Goal: Task Accomplishment & Management: Manage account settings

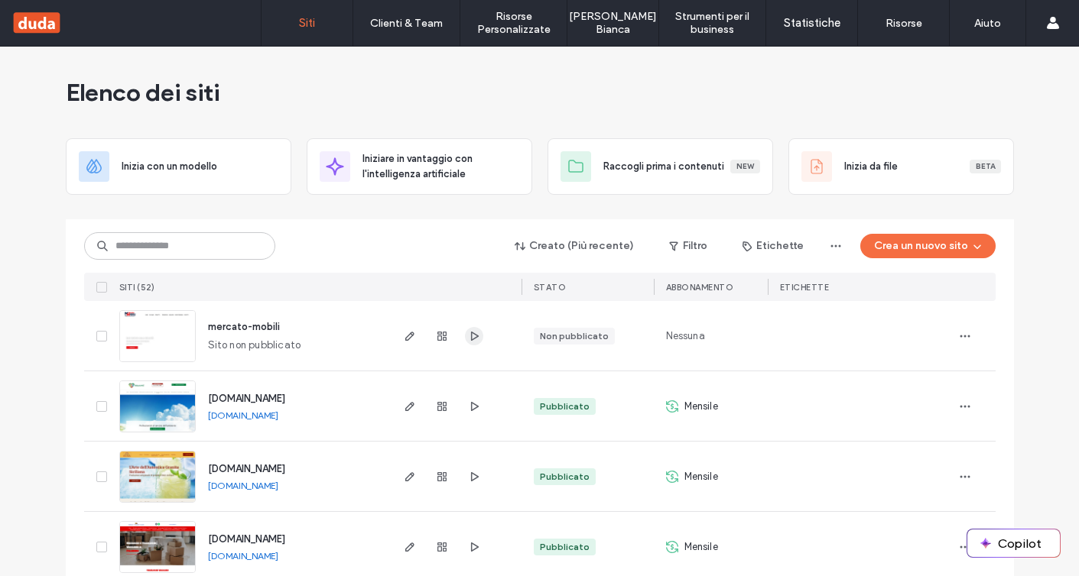
click at [475, 333] on span "button" at bounding box center [474, 336] width 18 height 18
click at [944, 249] on button "Crea un nuovo sito" at bounding box center [927, 246] width 135 height 24
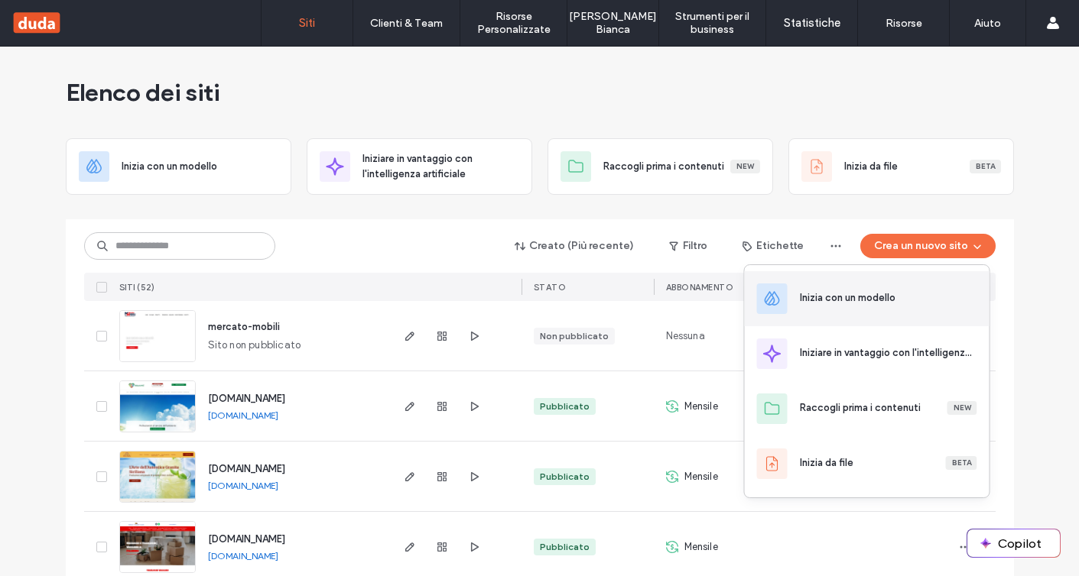
click at [881, 303] on div "Inizia con un modello" at bounding box center [848, 297] width 96 height 15
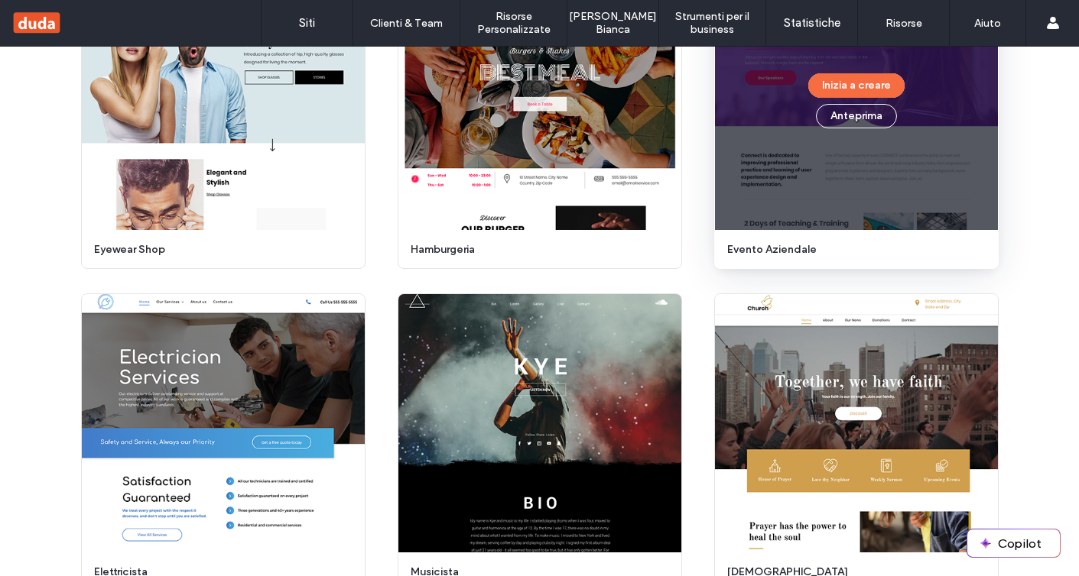
scroll to position [5172, 0]
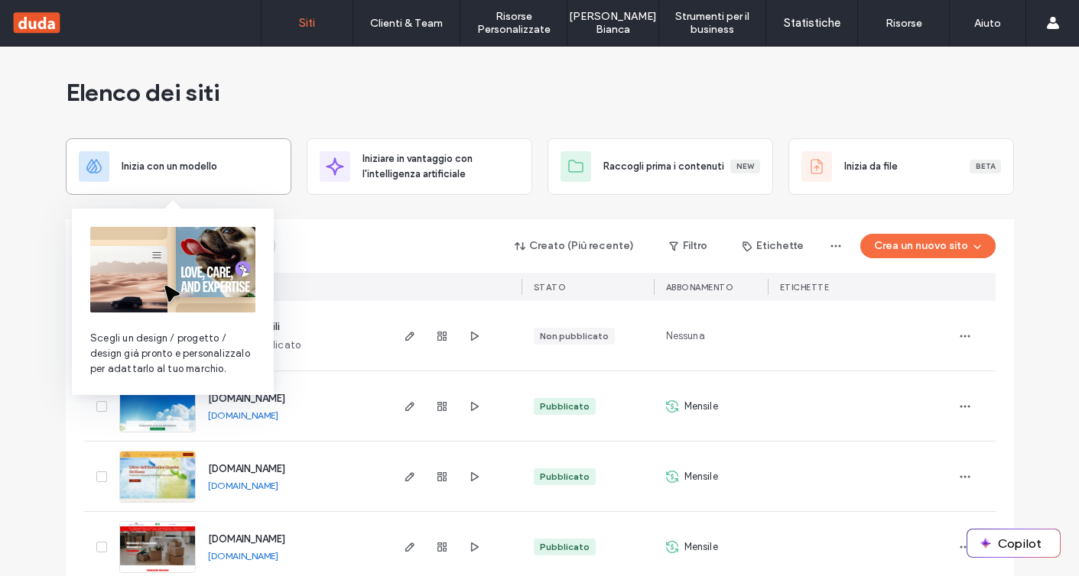
click at [209, 168] on span "Inizia con un modello" at bounding box center [170, 166] width 96 height 15
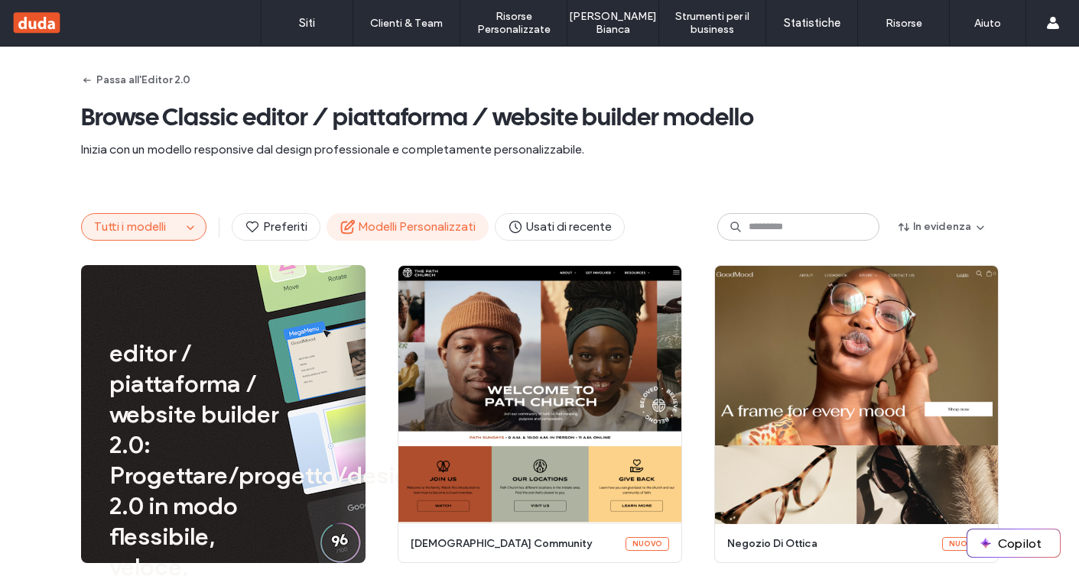
click at [404, 232] on span "Modelli Personalizzati" at bounding box center [407, 227] width 136 height 17
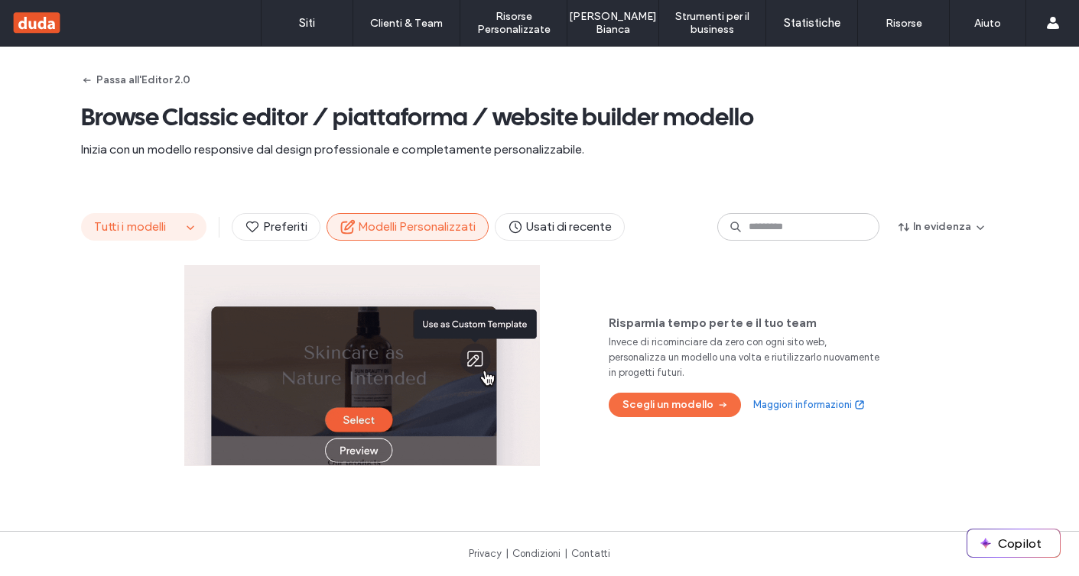
click at [124, 222] on span "Tutti i modelli" at bounding box center [130, 226] width 72 height 15
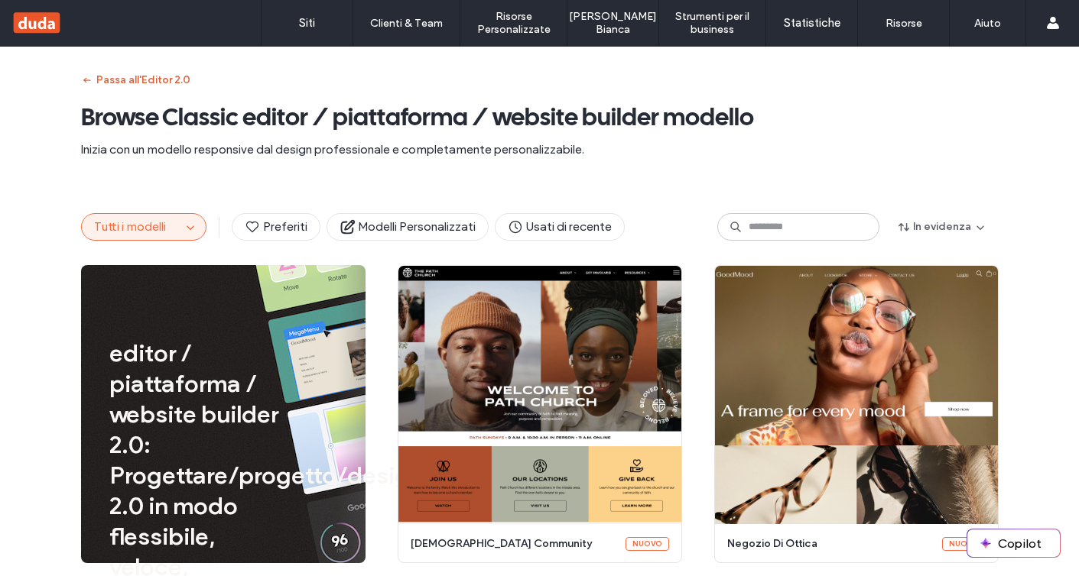
click at [107, 78] on button "Passa all'Editor 2.0" at bounding box center [135, 80] width 109 height 24
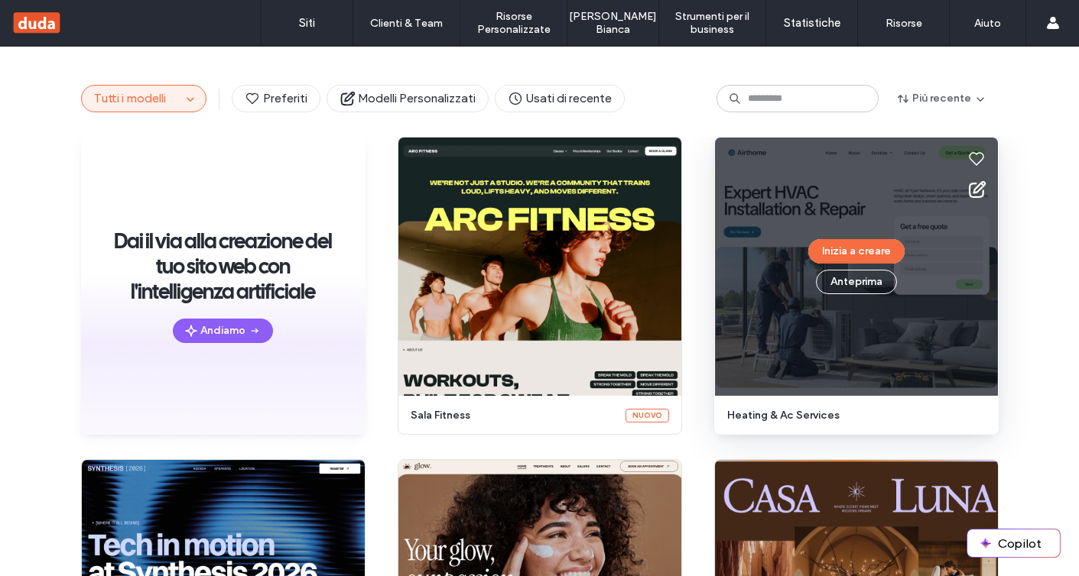
scroll to position [127, 0]
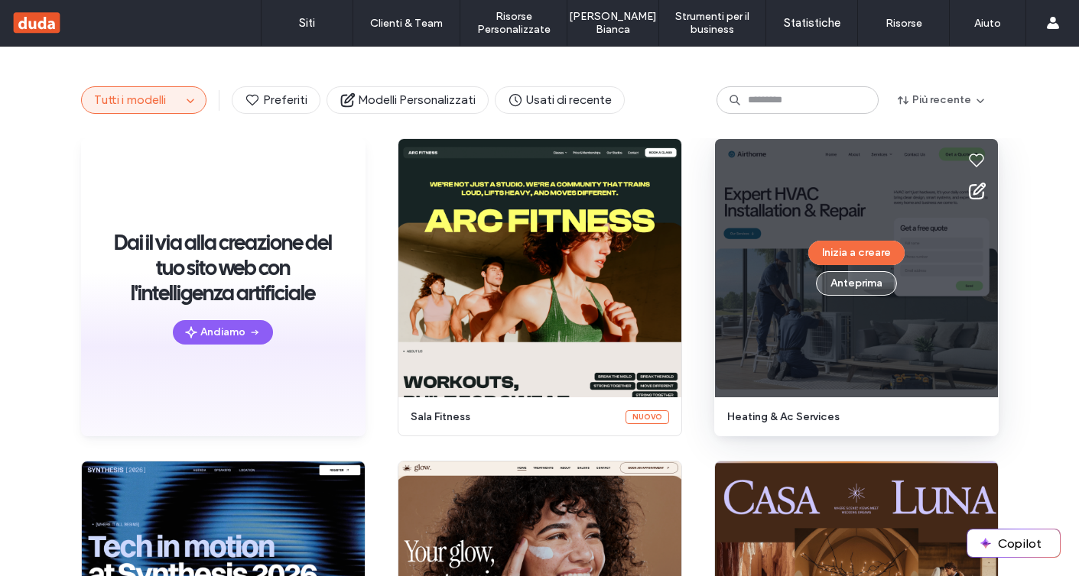
click at [860, 277] on button "Anteprima" at bounding box center [856, 283] width 81 height 24
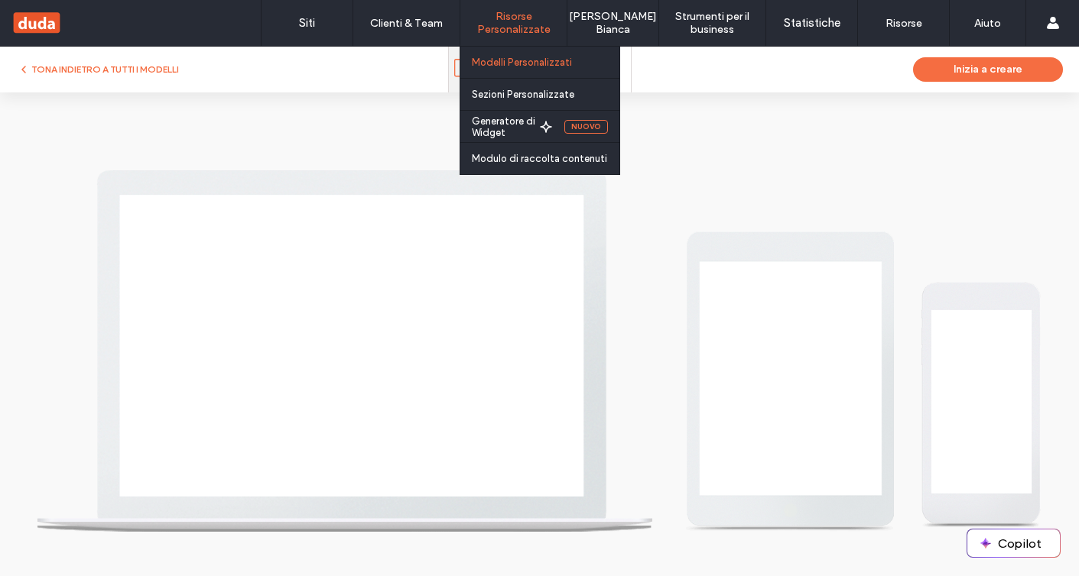
click at [509, 54] on link "Modelli Personalizzati" at bounding box center [546, 62] width 148 height 31
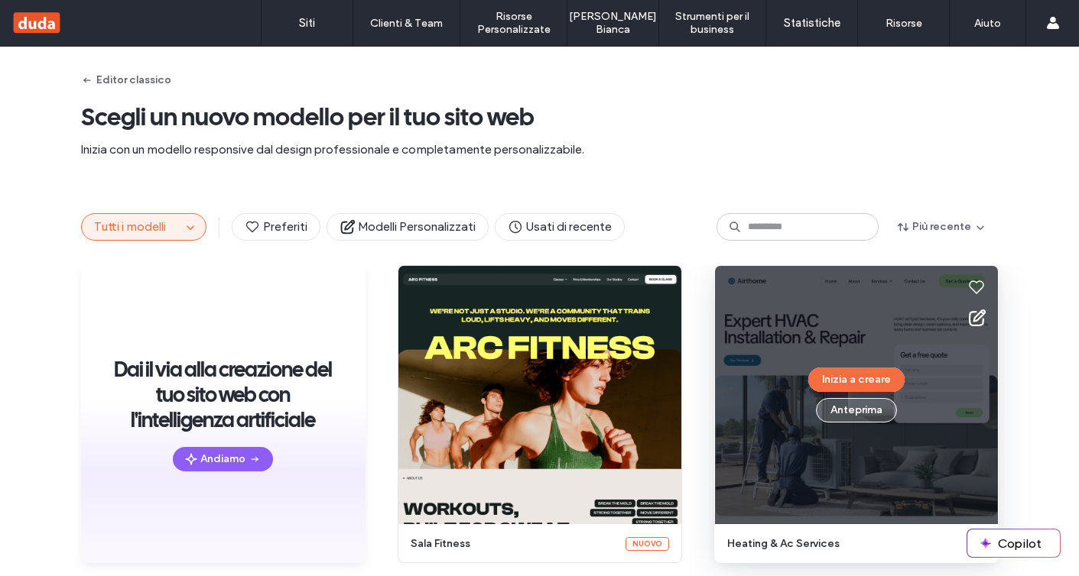
click at [858, 411] on button "Anteprima" at bounding box center [856, 410] width 81 height 24
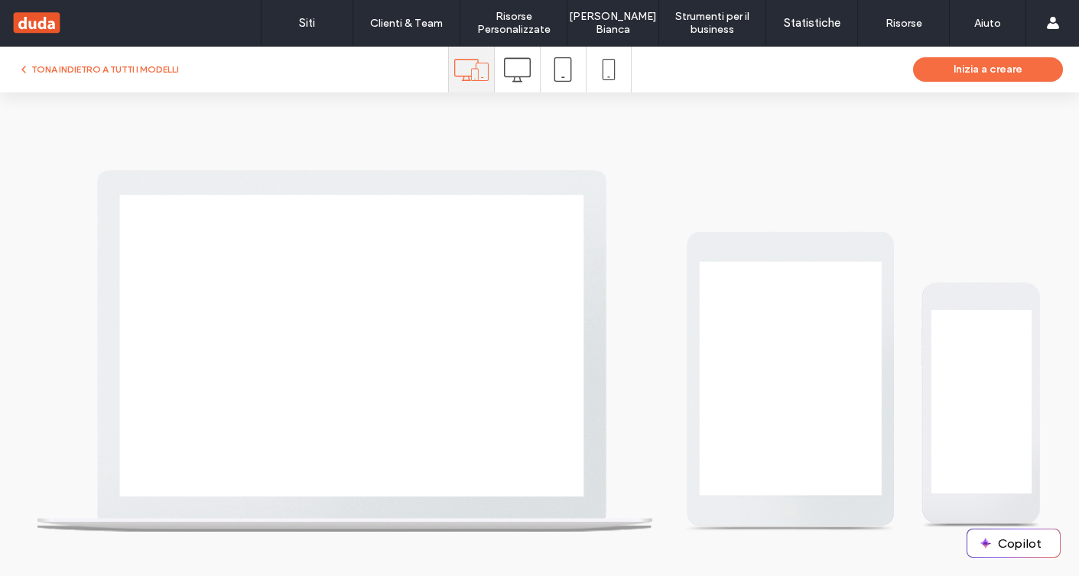
click at [514, 81] on use at bounding box center [516, 69] width 27 height 24
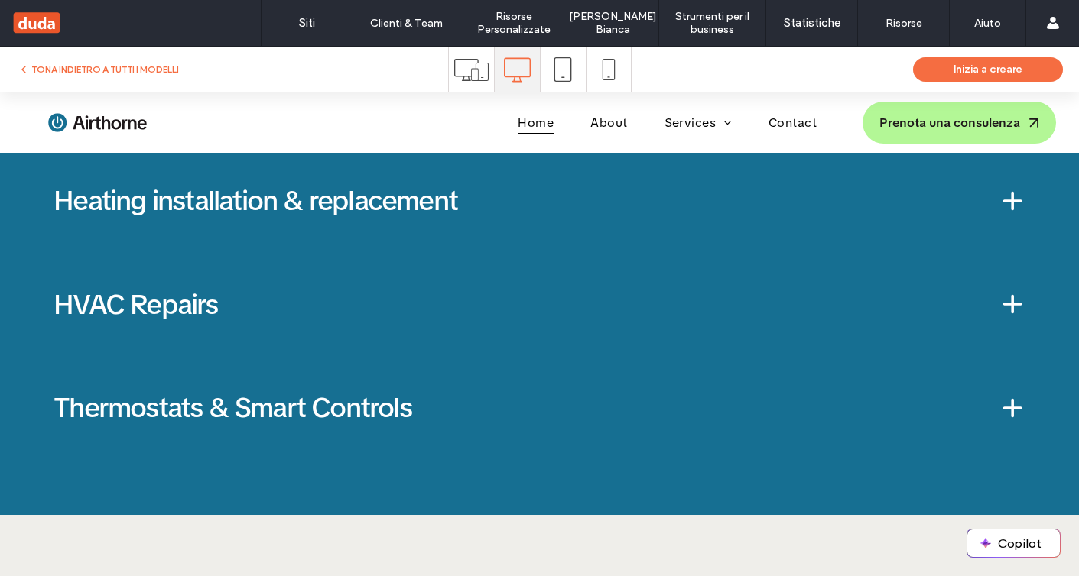
scroll to position [2676, 0]
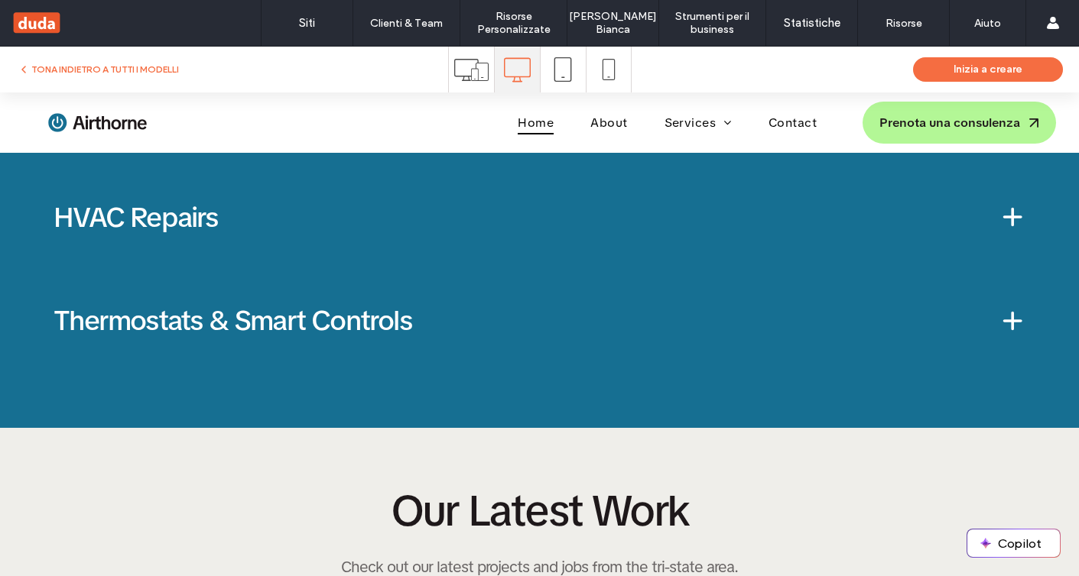
click at [1013, 321] on span at bounding box center [1012, 321] width 26 height 26
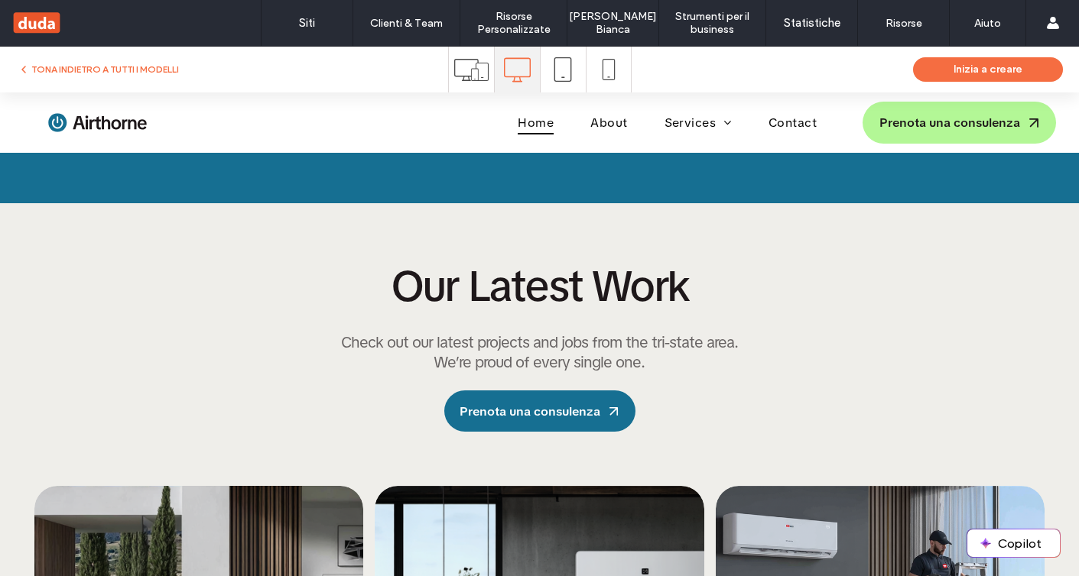
scroll to position [2950, 0]
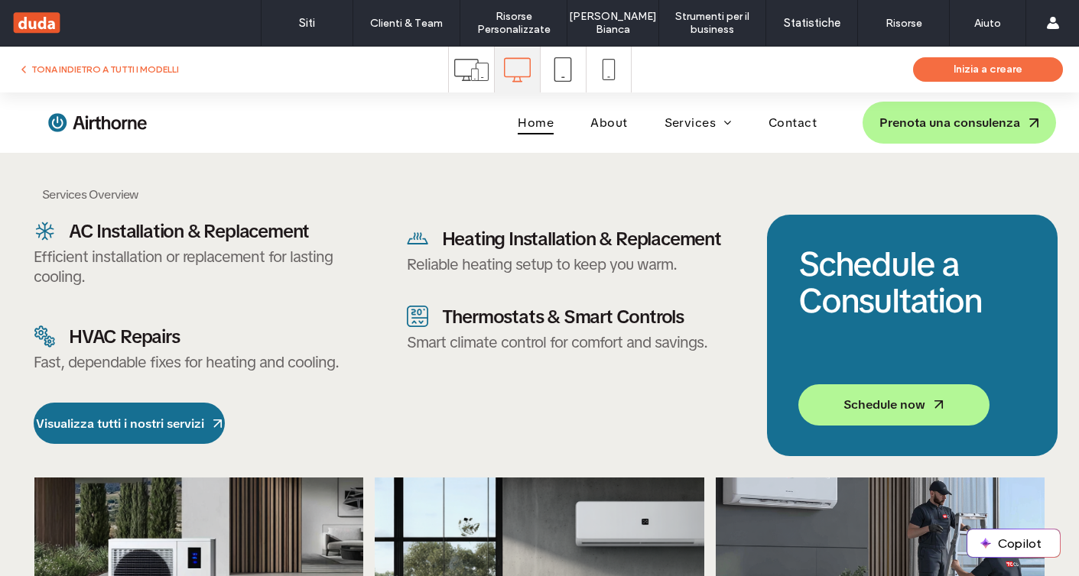
click at [252, 241] on h5 "AC Installation & Replacement" at bounding box center [215, 231] width 293 height 24
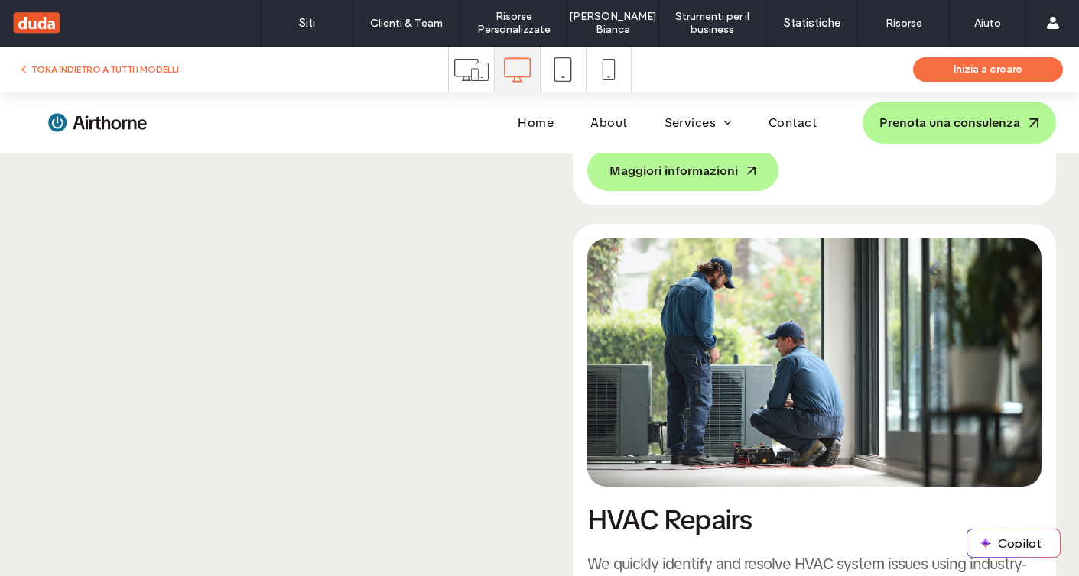
scroll to position [1581, 0]
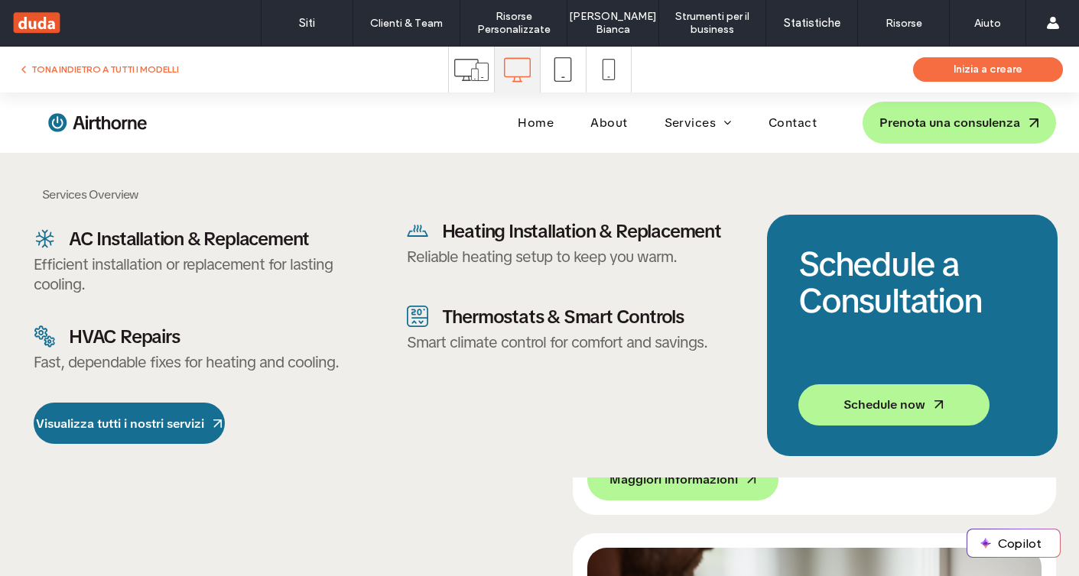
click at [657, 245] on div "Heating Installation & Replacement Reliable heating setup to keep you warm." at bounding box center [570, 242] width 326 height 47
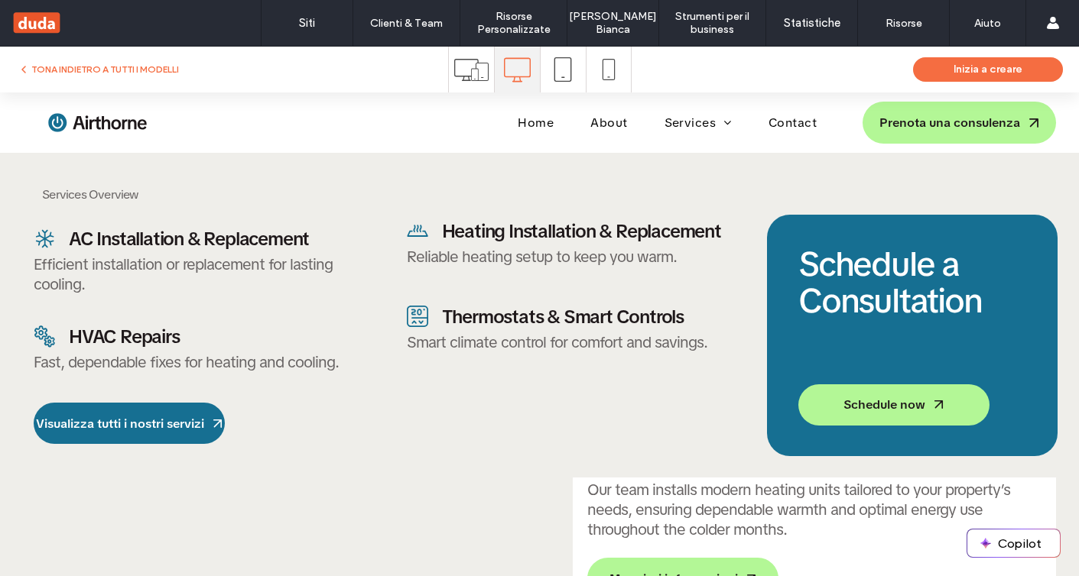
scroll to position [998, 0]
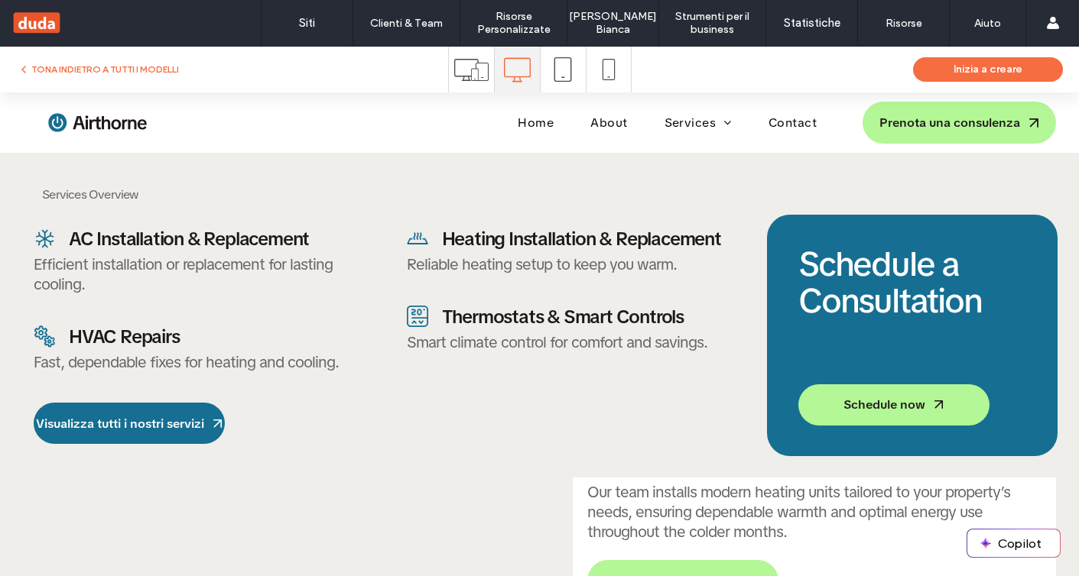
click at [608, 352] on div "Heating Installation & Replacement Reliable heating setup to keep you warm. .st…" at bounding box center [570, 336] width 352 height 242
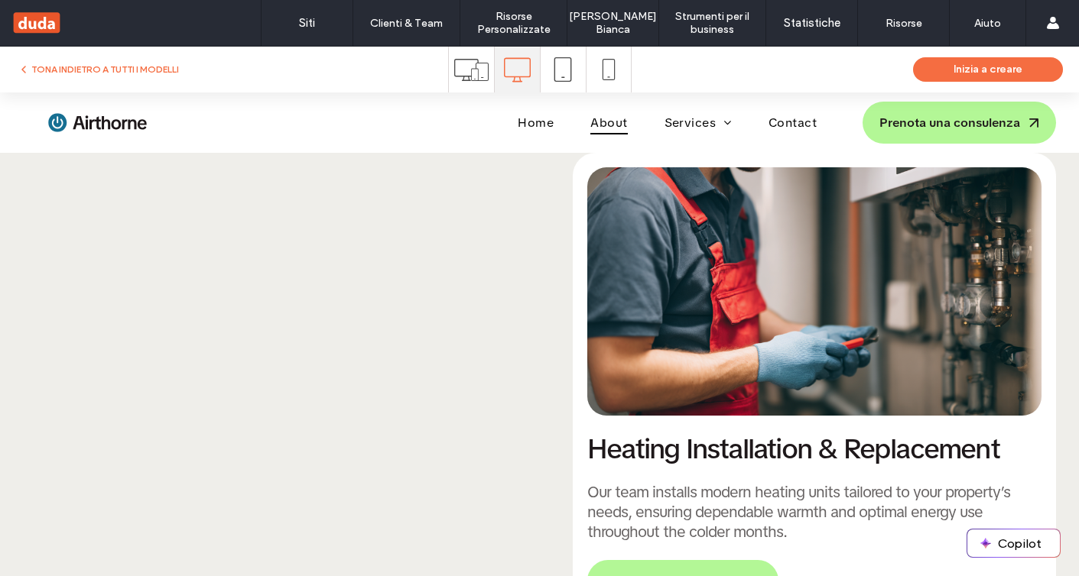
click at [611, 131] on span "About" at bounding box center [608, 123] width 37 height 24
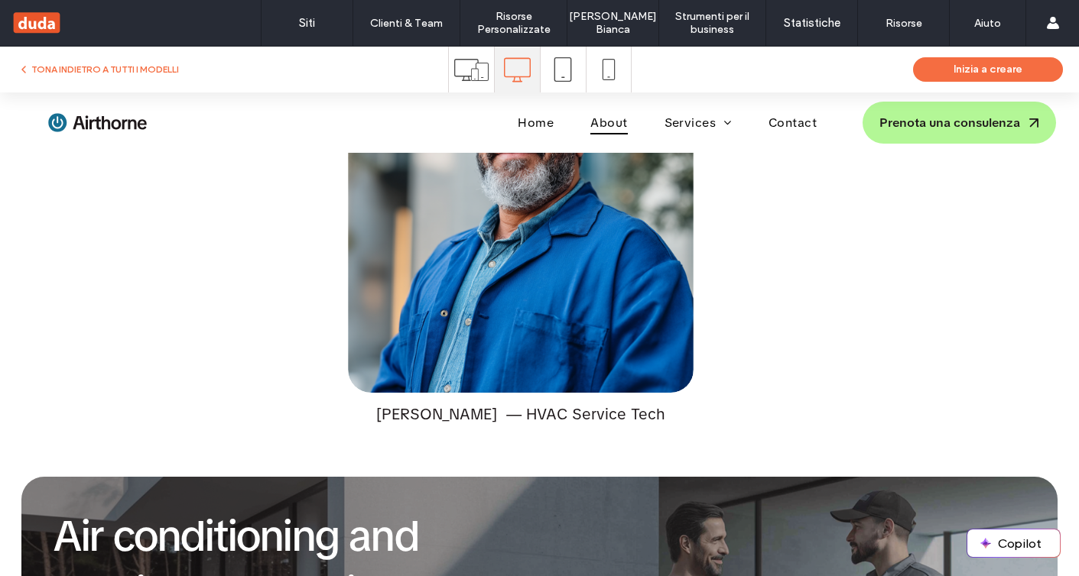
scroll to position [2450, 0]
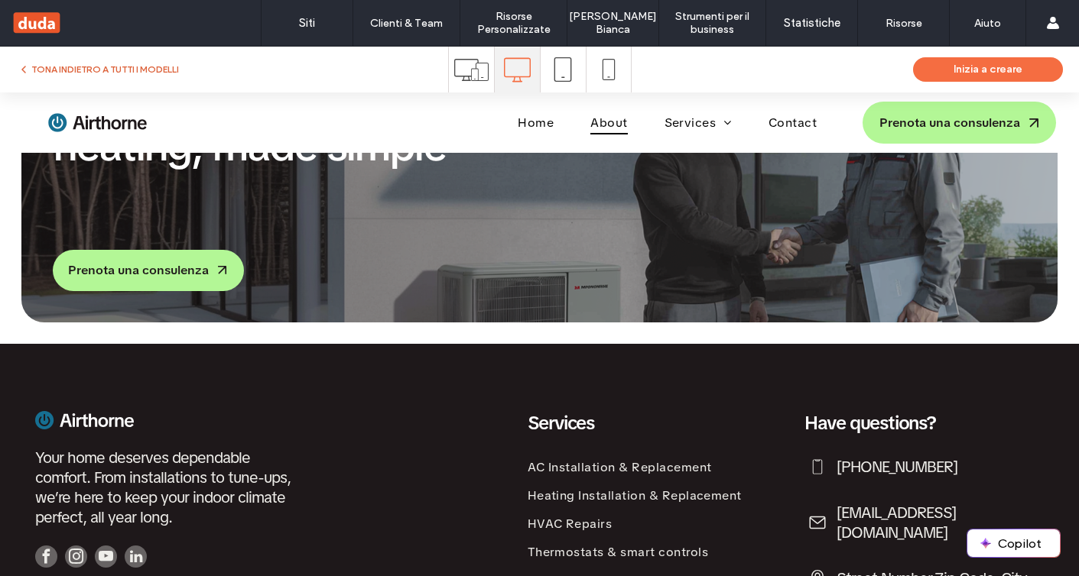
click at [150, 71] on button "TONA INDIETRO A TUTTI I MODELLI" at bounding box center [98, 69] width 161 height 18
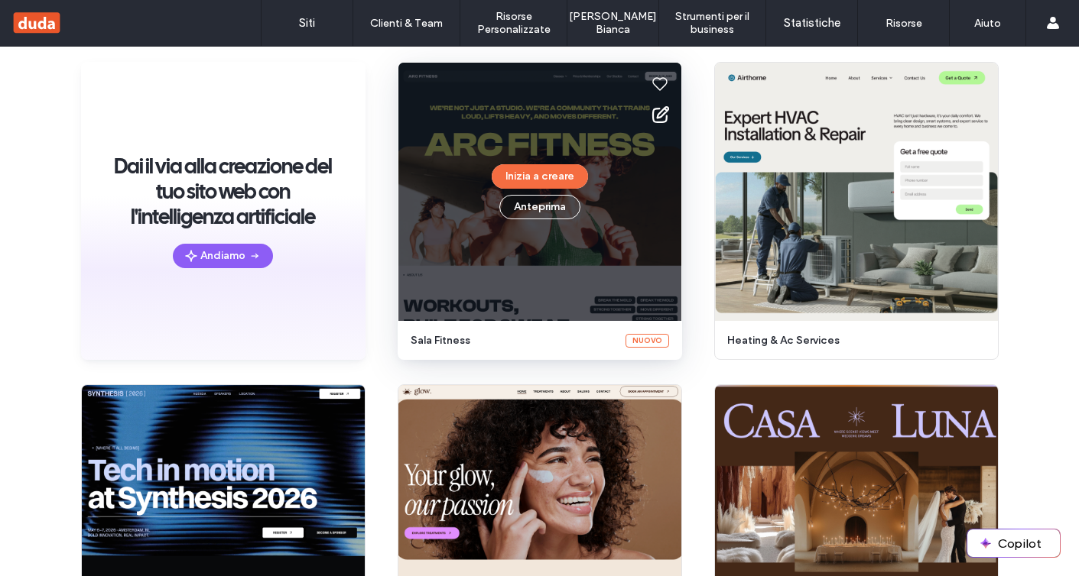
scroll to position [139, 0]
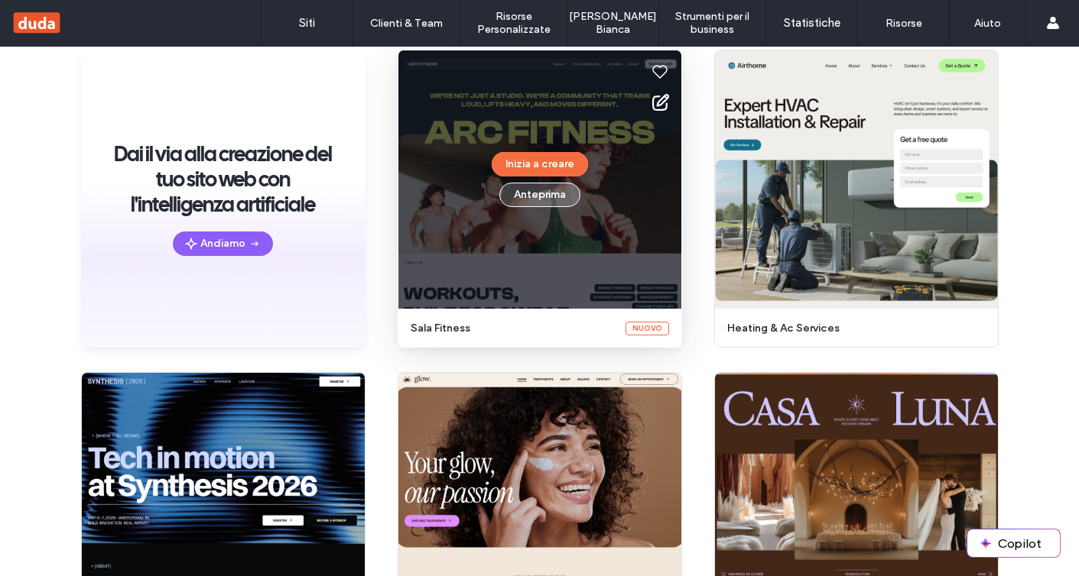
click at [547, 198] on button "Anteprima" at bounding box center [539, 195] width 81 height 24
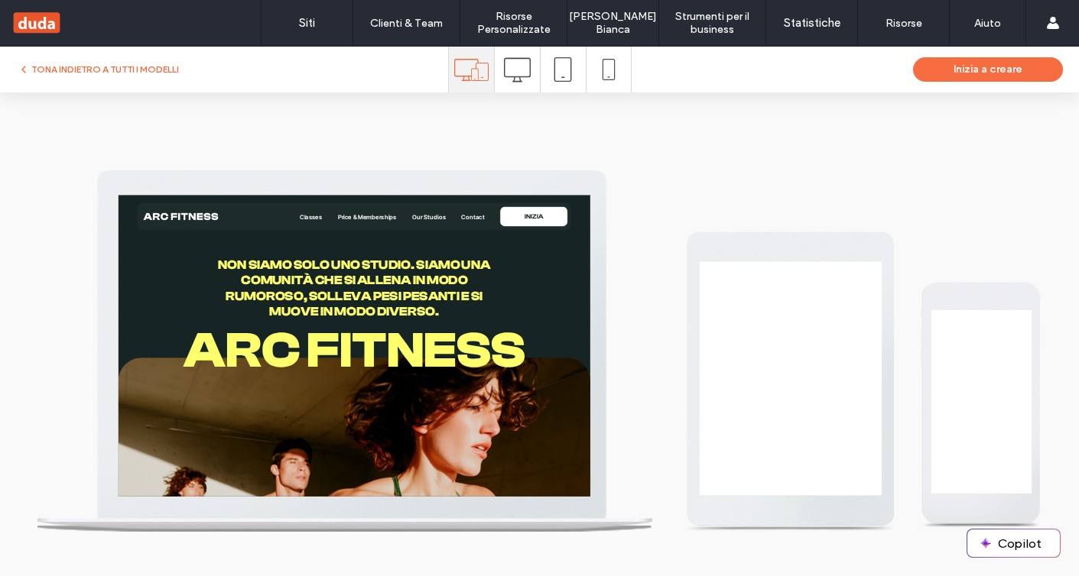
scroll to position [0, 0]
click at [512, 77] on icon at bounding box center [517, 70] width 27 height 27
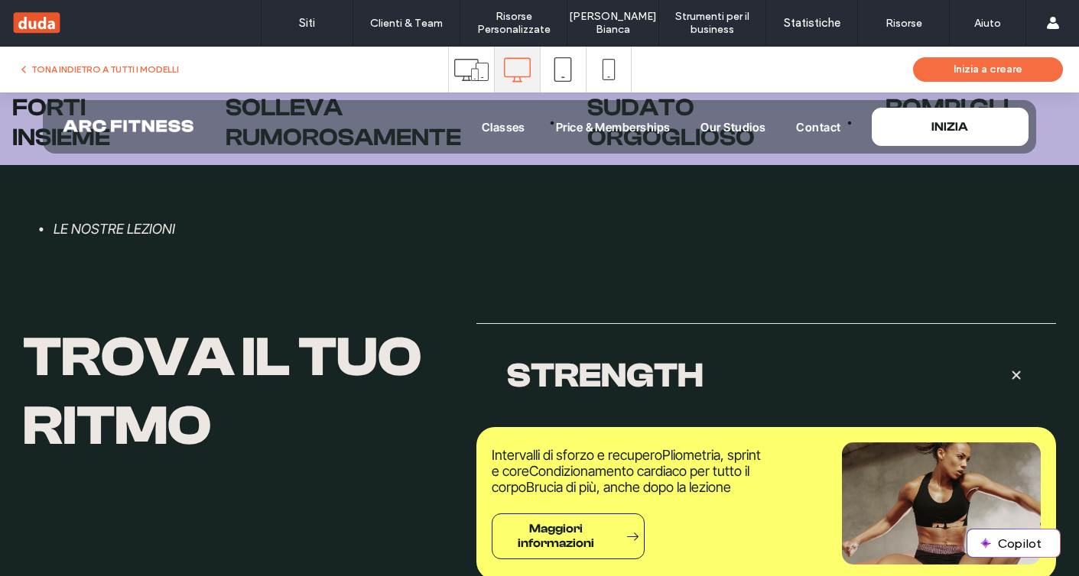
scroll to position [2361, 0]
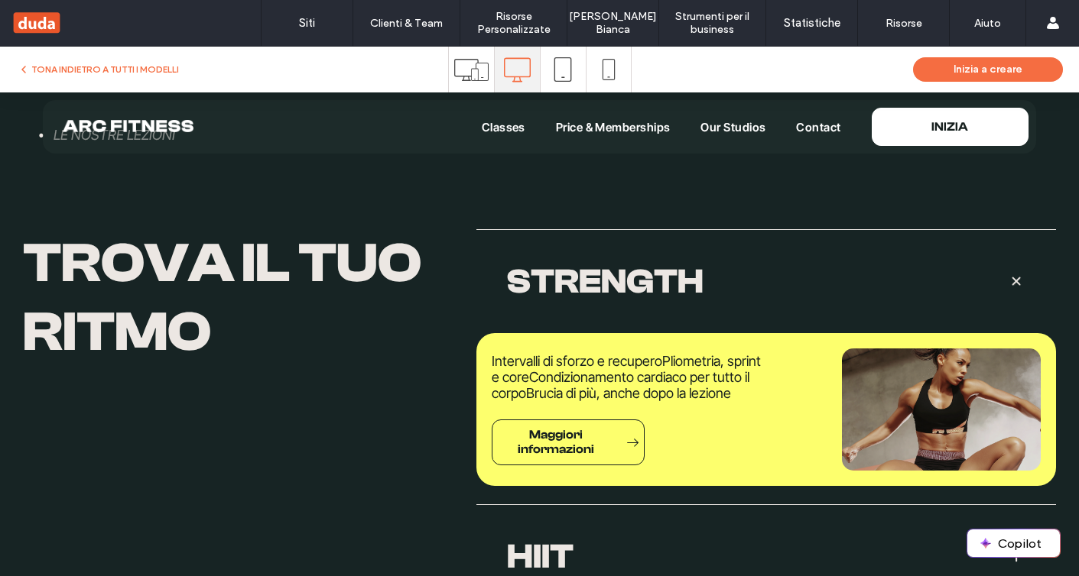
click at [602, 124] on span "Price & Memberships" at bounding box center [613, 127] width 115 height 15
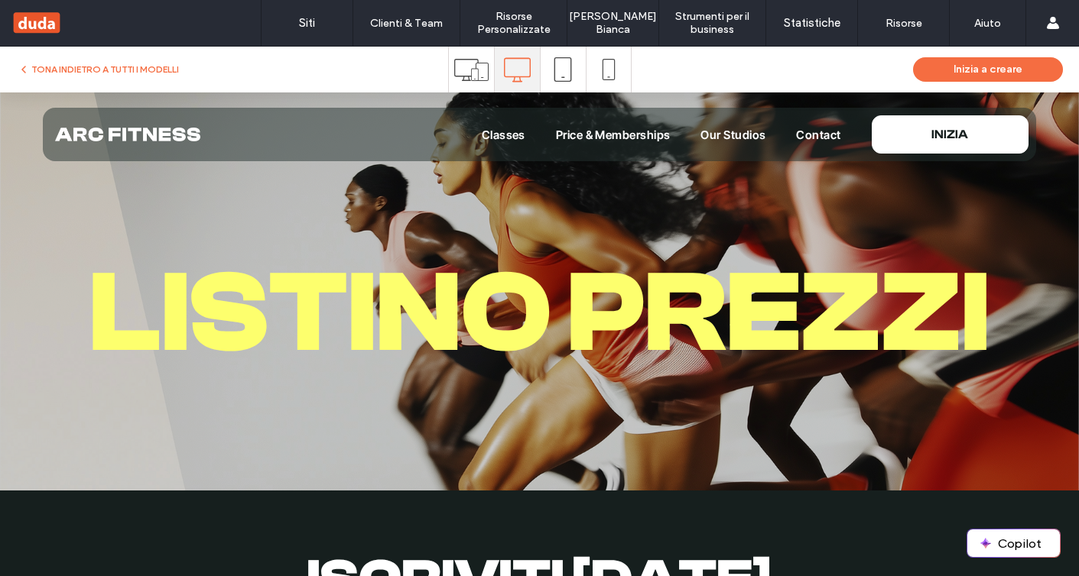
scroll to position [0, 0]
click at [709, 221] on div "Listino prezzi" at bounding box center [539, 291] width 1079 height 398
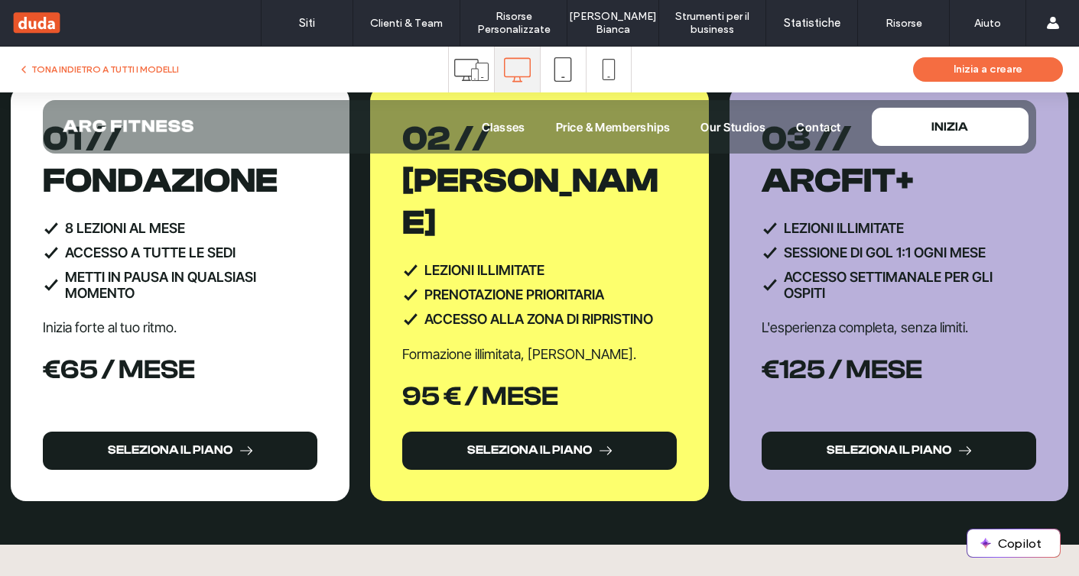
click at [818, 183] on span "03 // ARCfit+" at bounding box center [837, 159] width 152 height 81
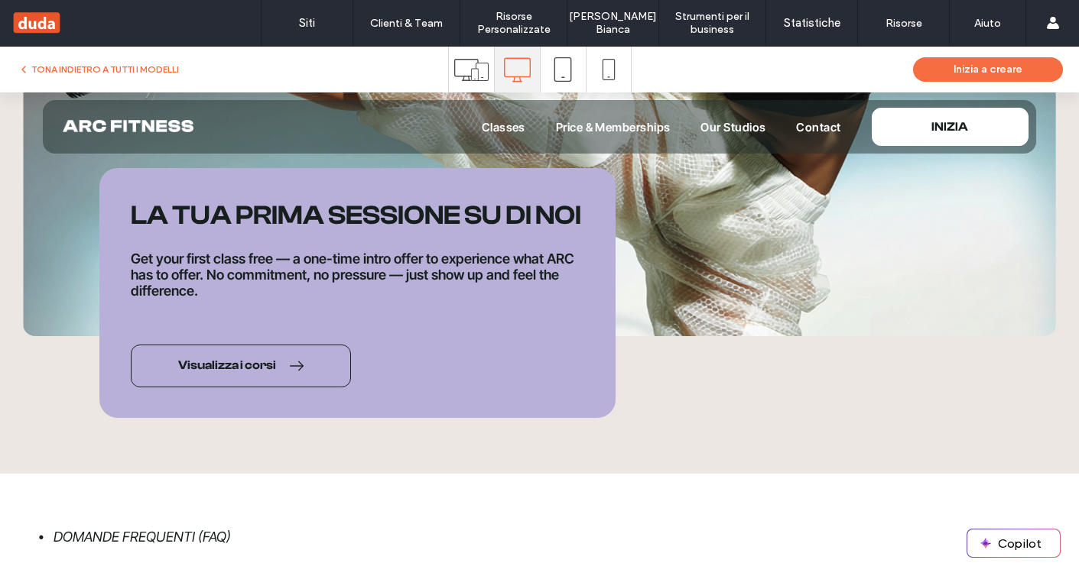
scroll to position [1772, 0]
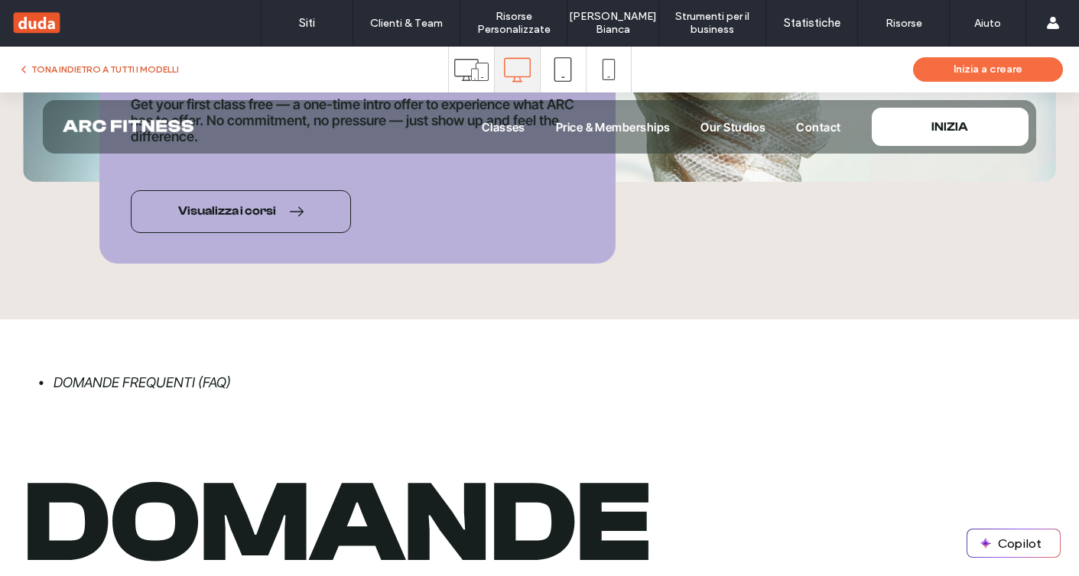
click at [77, 63] on button "TONA INDIETRO A TUTTI I MODELLI" at bounding box center [98, 69] width 161 height 18
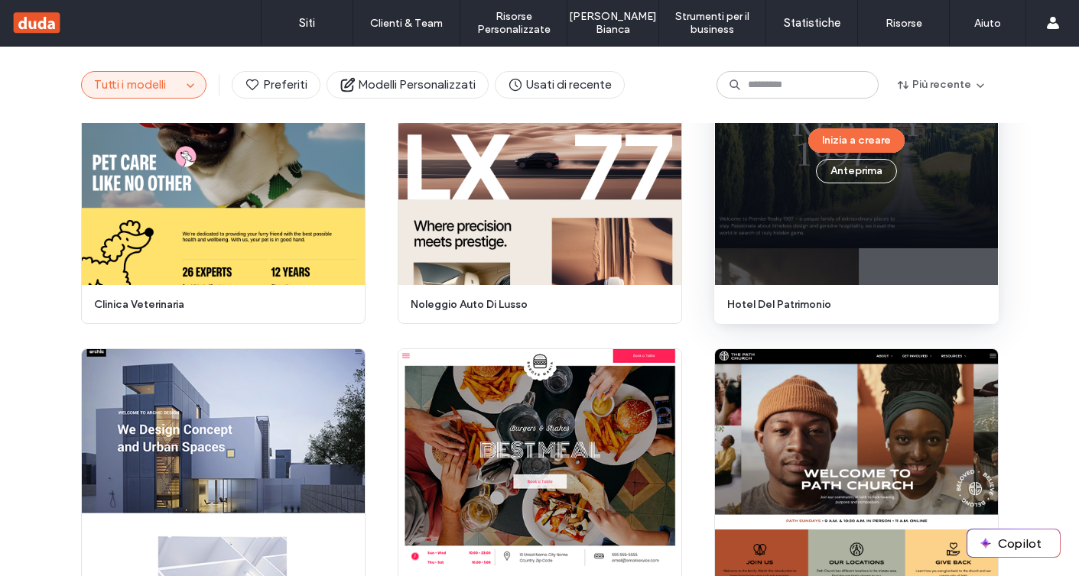
scroll to position [875, 0]
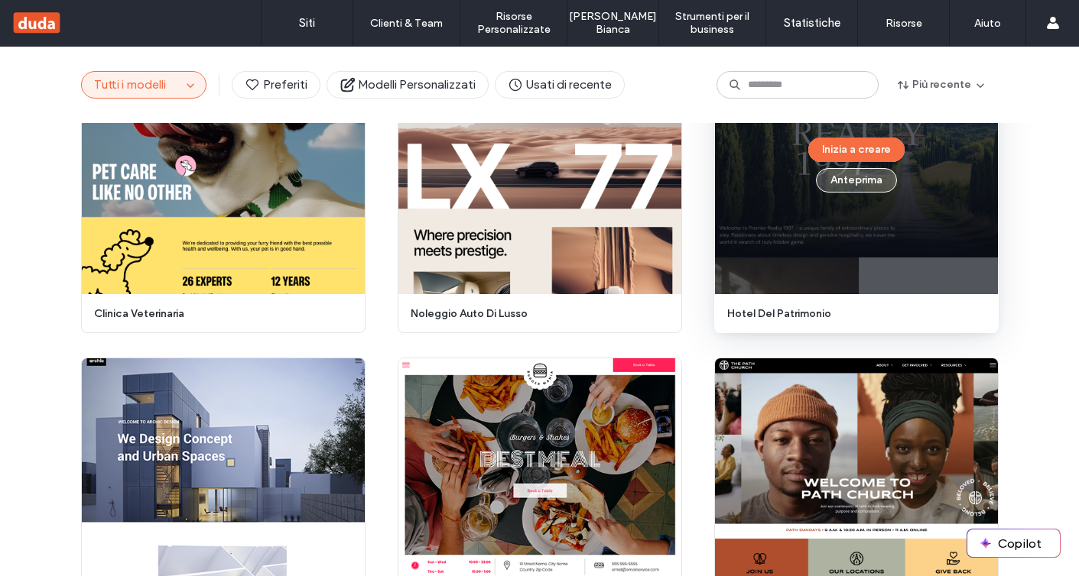
click at [842, 179] on button "Anteprima" at bounding box center [856, 180] width 81 height 24
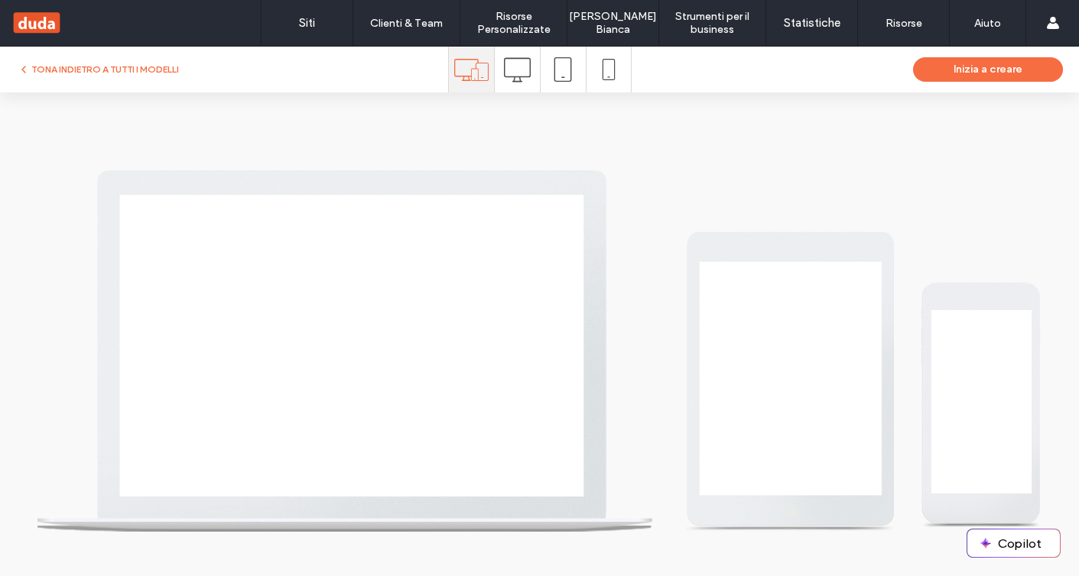
click at [514, 79] on use at bounding box center [516, 69] width 27 height 24
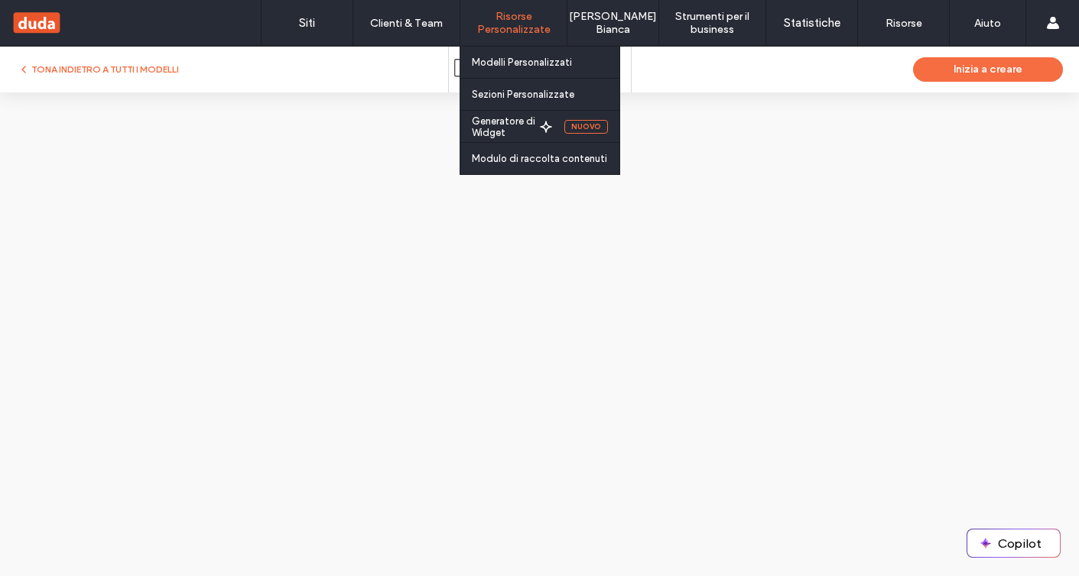
scroll to position [0, 0]
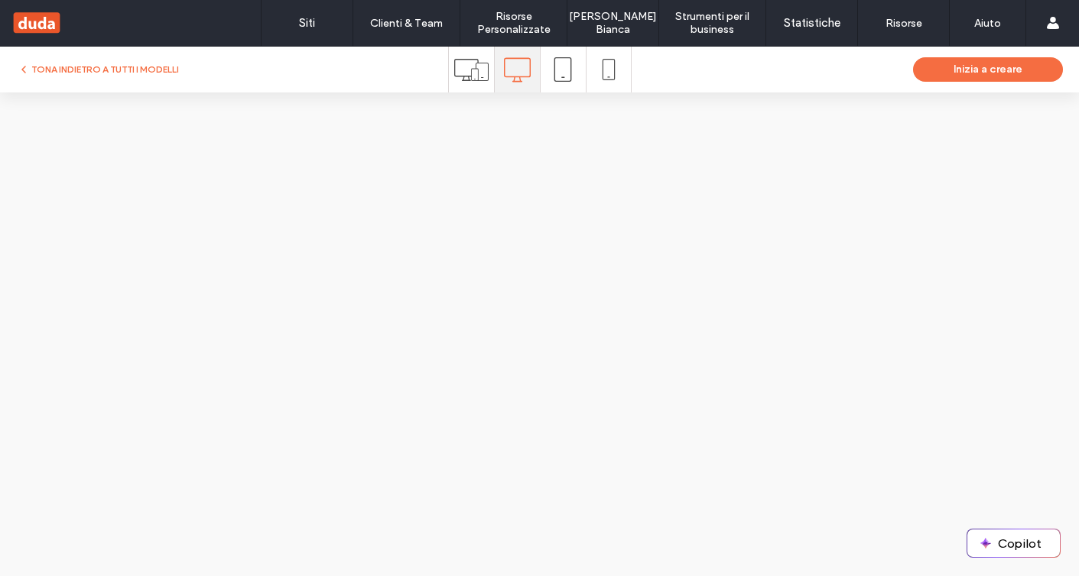
click at [466, 79] on icon at bounding box center [471, 70] width 34 height 34
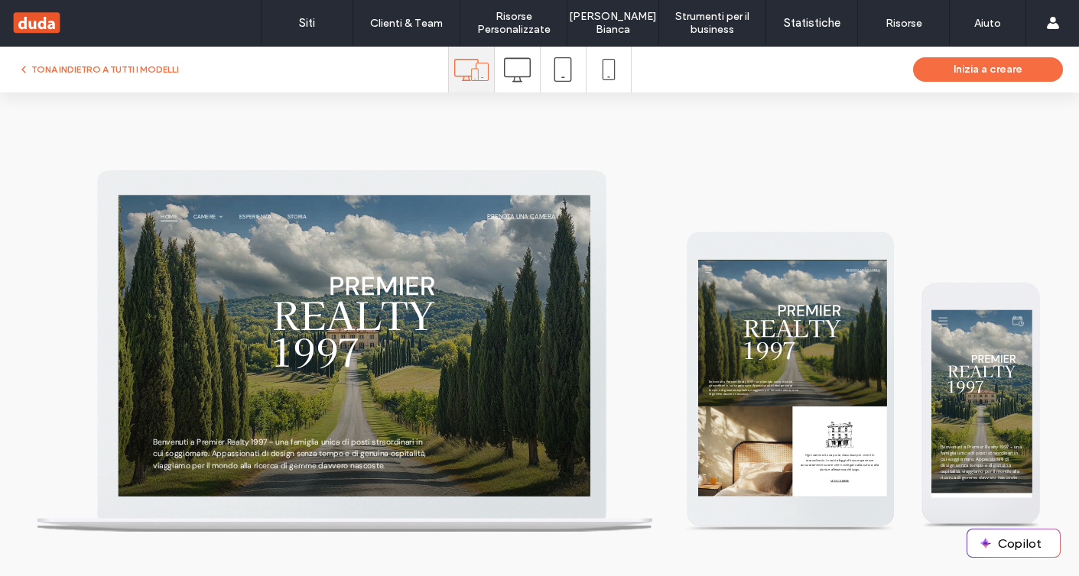
click at [505, 80] on icon at bounding box center [517, 70] width 27 height 27
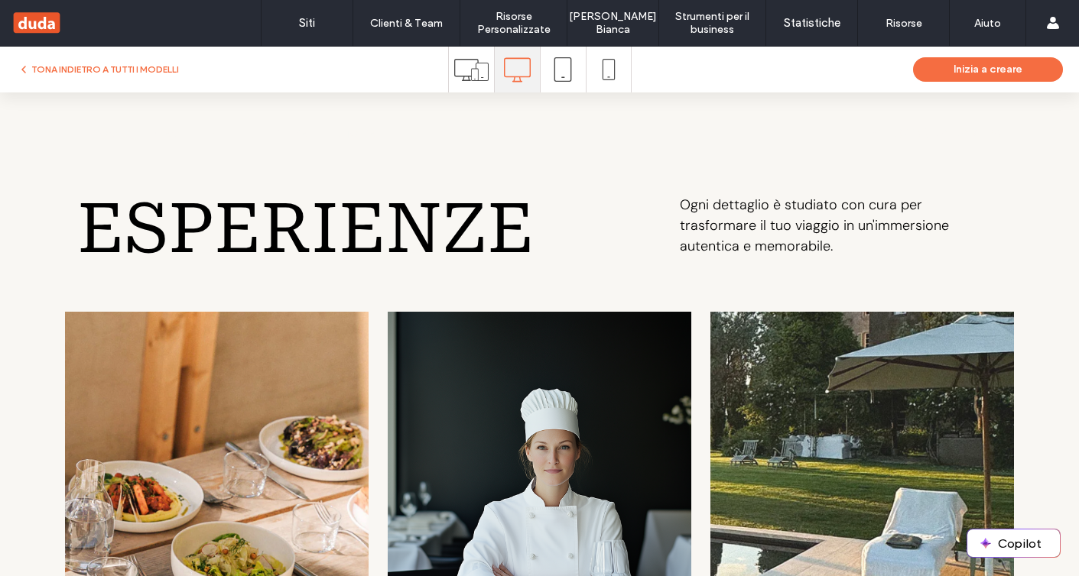
scroll to position [3078, 0]
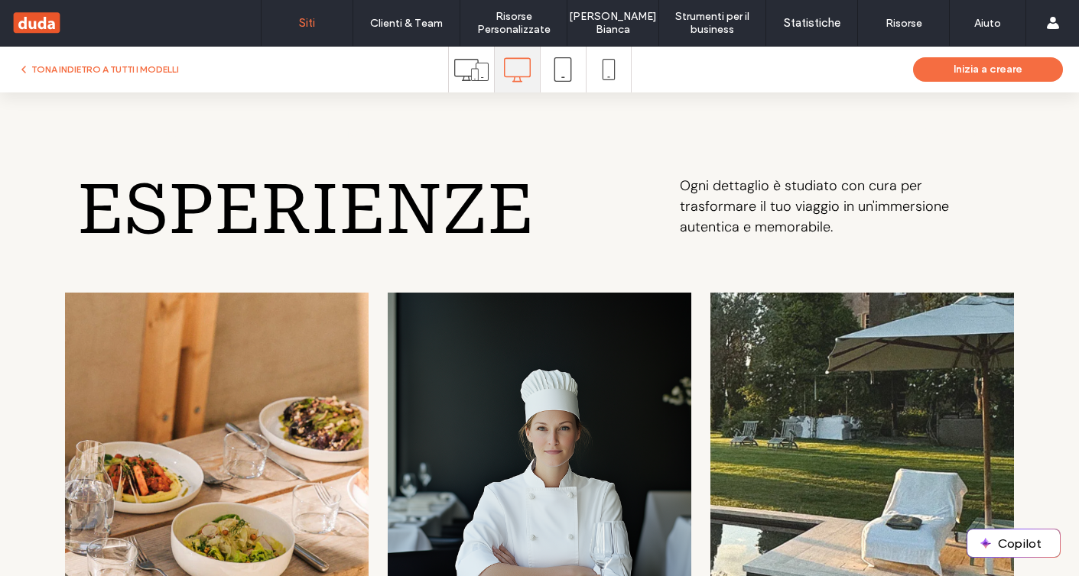
click at [302, 17] on label "Siti" at bounding box center [307, 23] width 16 height 14
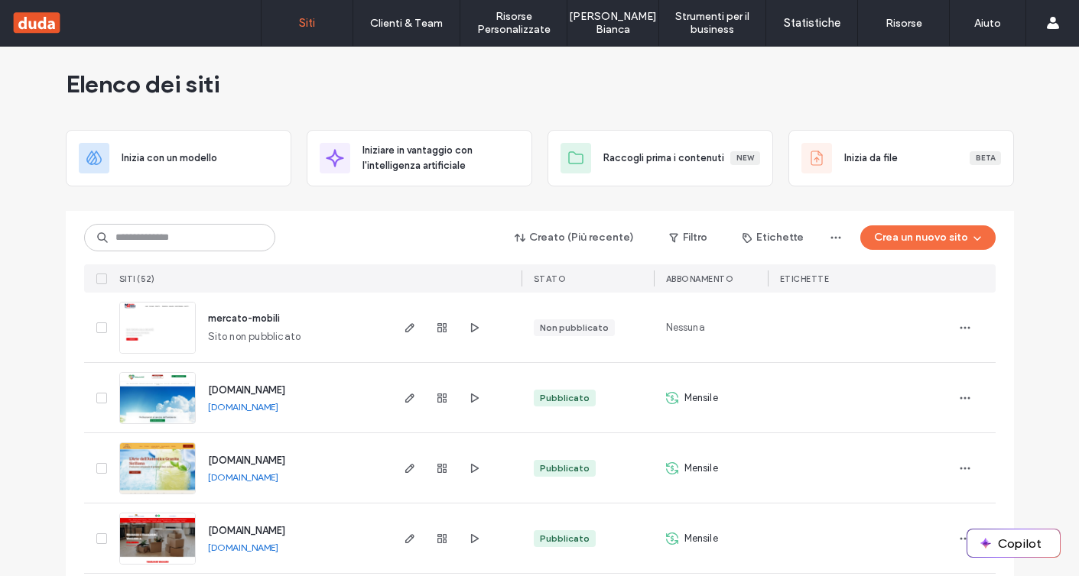
scroll to position [12, 0]
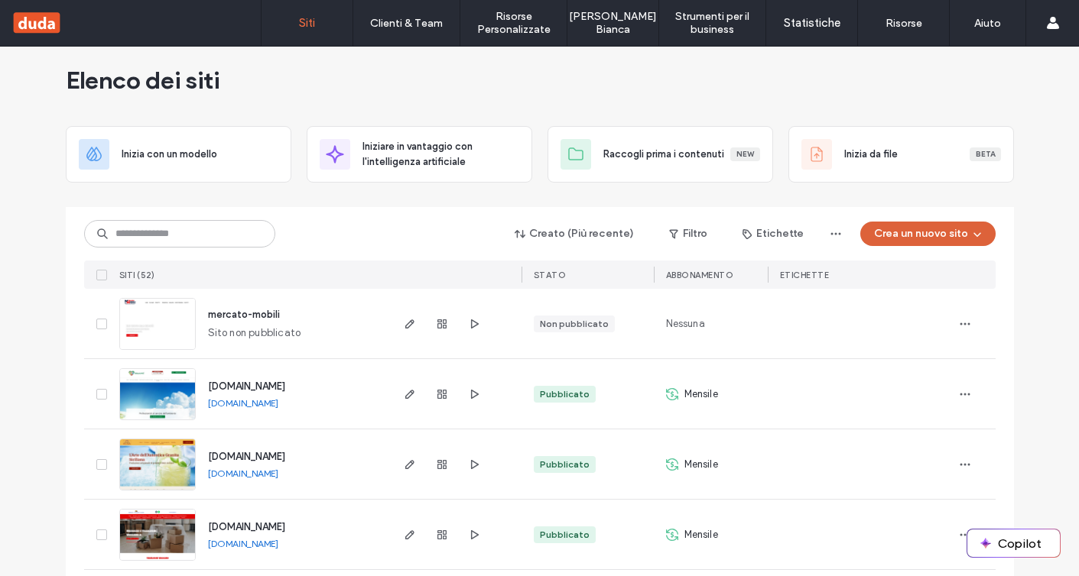
click at [918, 233] on button "Crea un nuovo sito" at bounding box center [927, 234] width 135 height 24
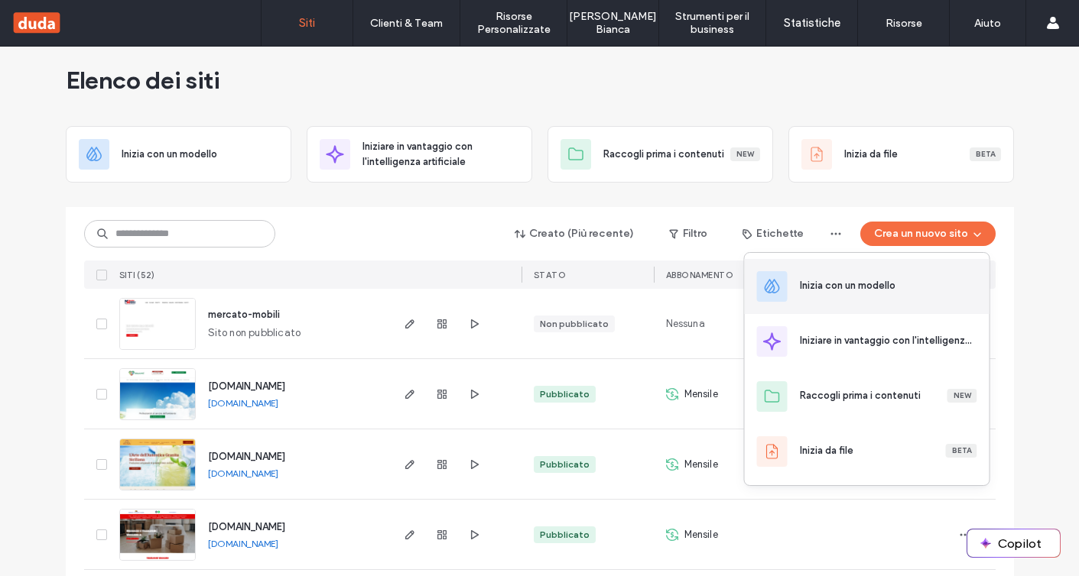
click at [884, 283] on div "Inizia con un modello" at bounding box center [848, 285] width 96 height 15
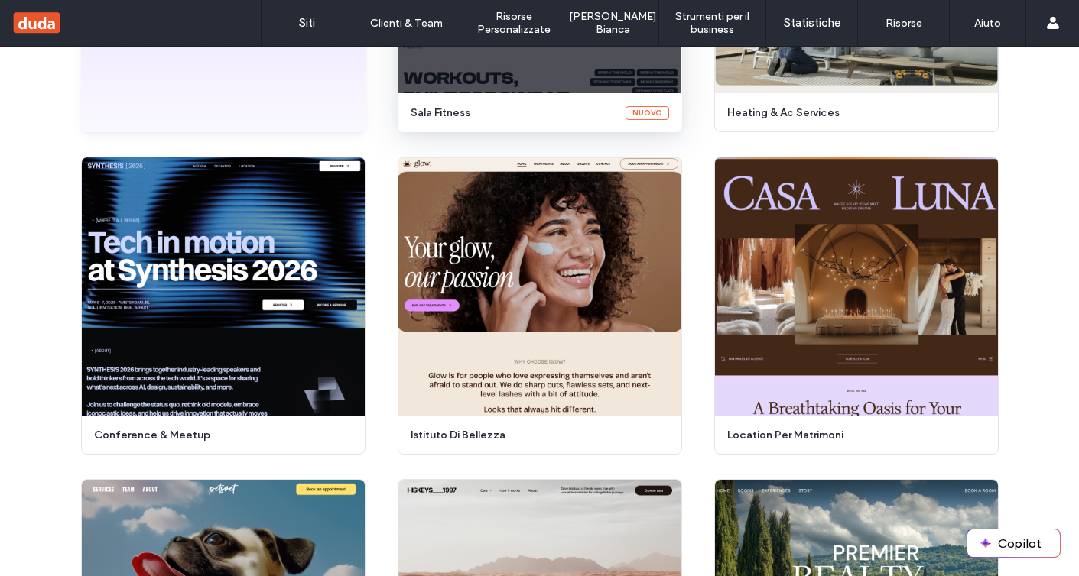
scroll to position [493, 0]
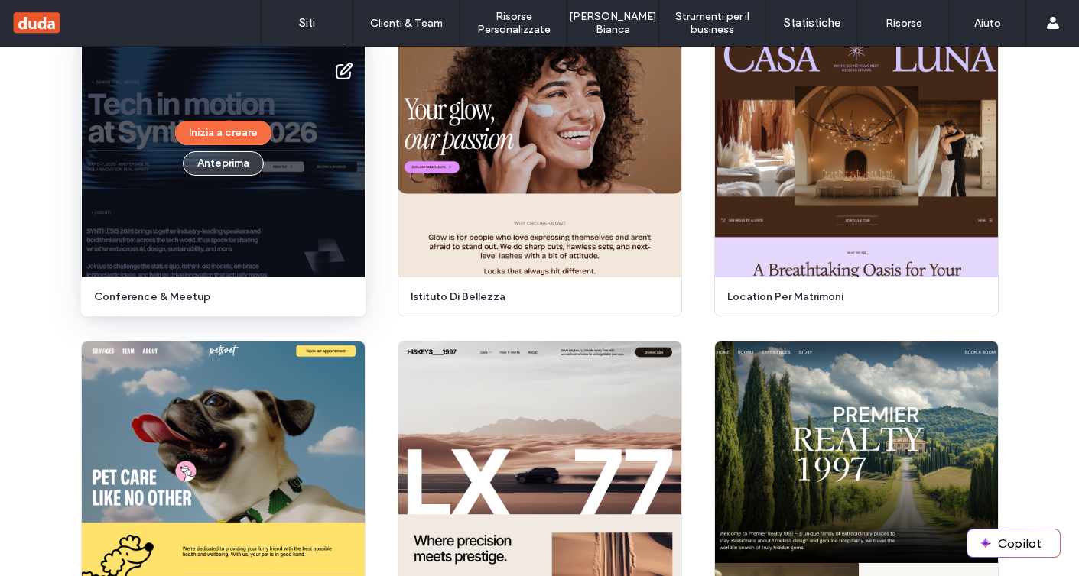
click at [200, 165] on button "Anteprima" at bounding box center [223, 163] width 81 height 24
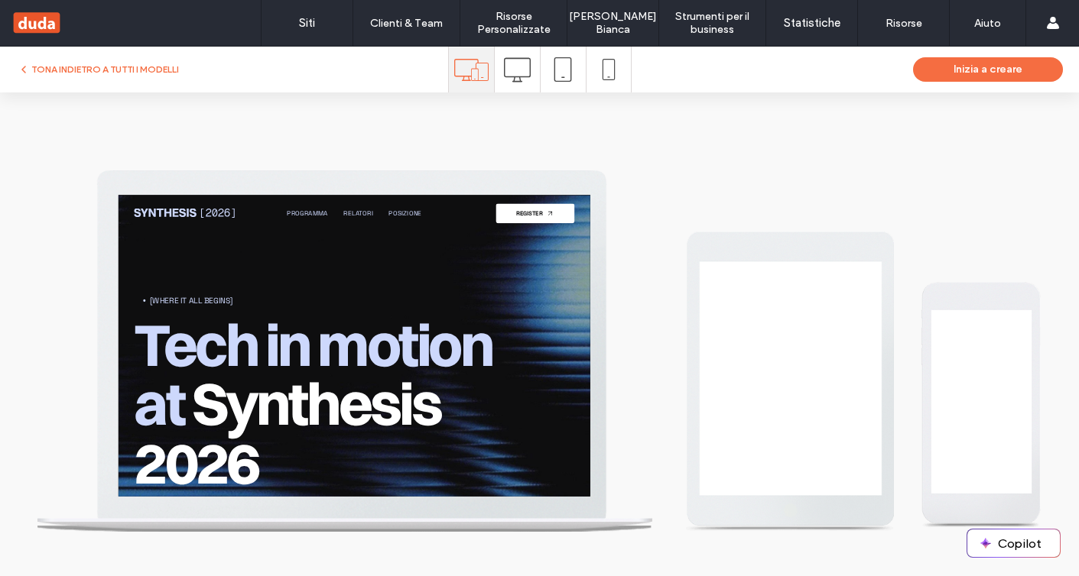
scroll to position [0, 0]
click at [520, 74] on icon at bounding box center [517, 70] width 27 height 27
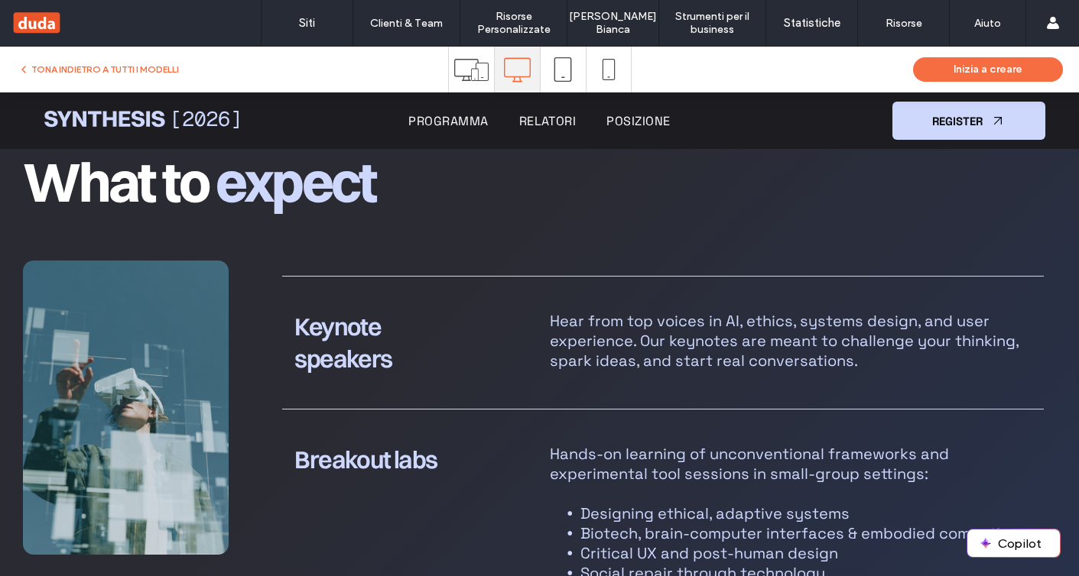
click at [545, 124] on span "Relatori" at bounding box center [547, 121] width 57 height 16
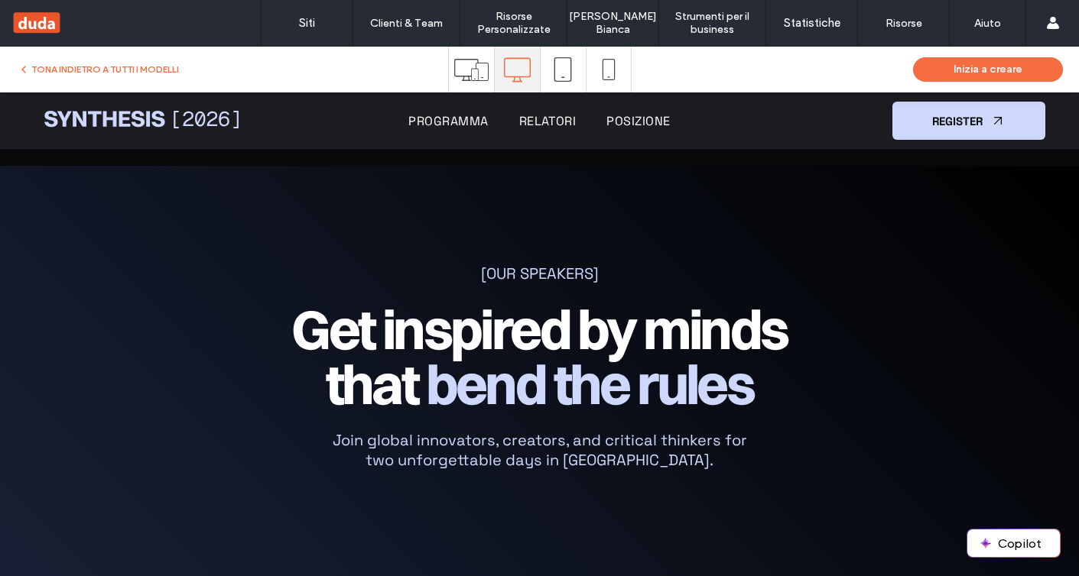
click at [632, 124] on span "Posizione" at bounding box center [637, 121] width 63 height 16
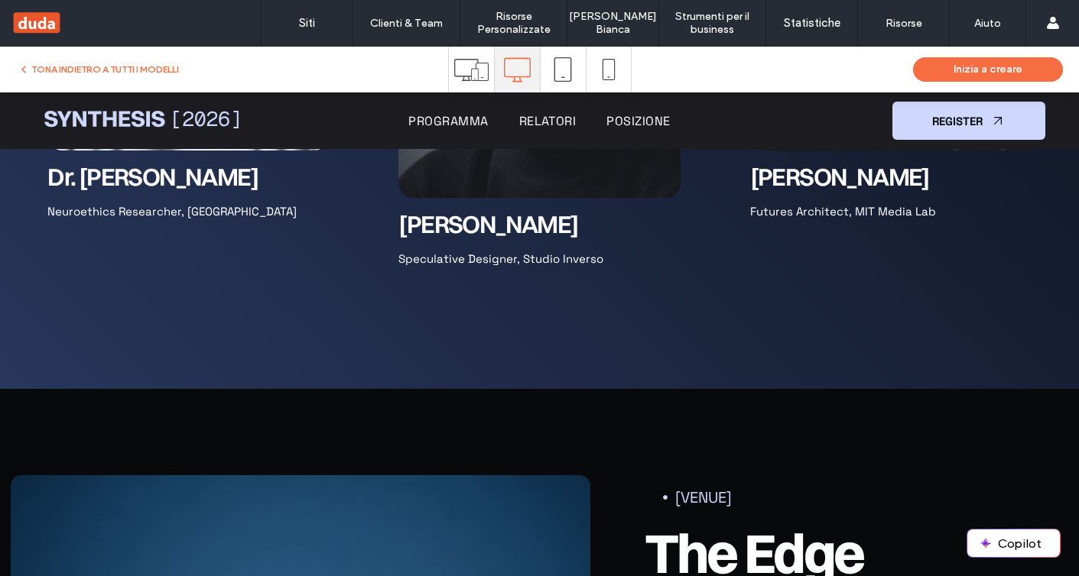
scroll to position [6008, 0]
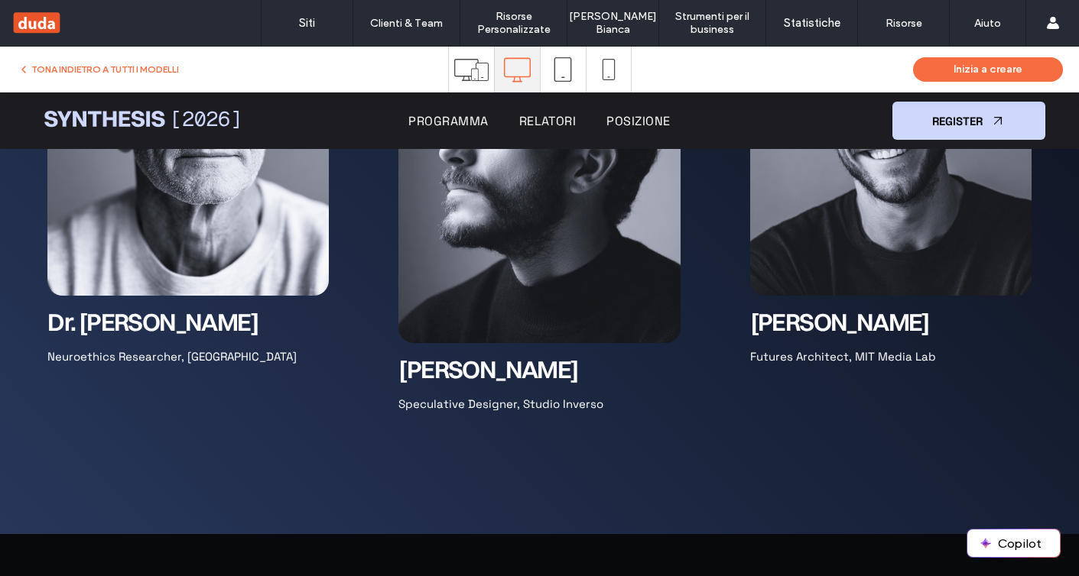
click at [459, 135] on div "Programma Relatori Posizione" at bounding box center [540, 120] width 518 height 47
click at [151, 61] on button "TONA INDIETRO A TUTTI I MODELLI" at bounding box center [98, 69] width 161 height 18
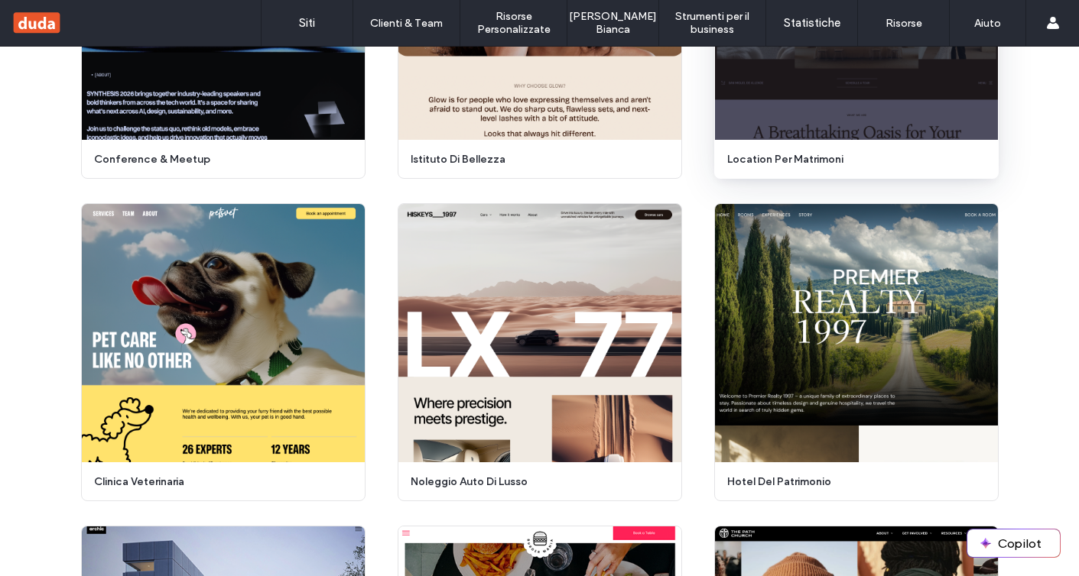
scroll to position [638, 0]
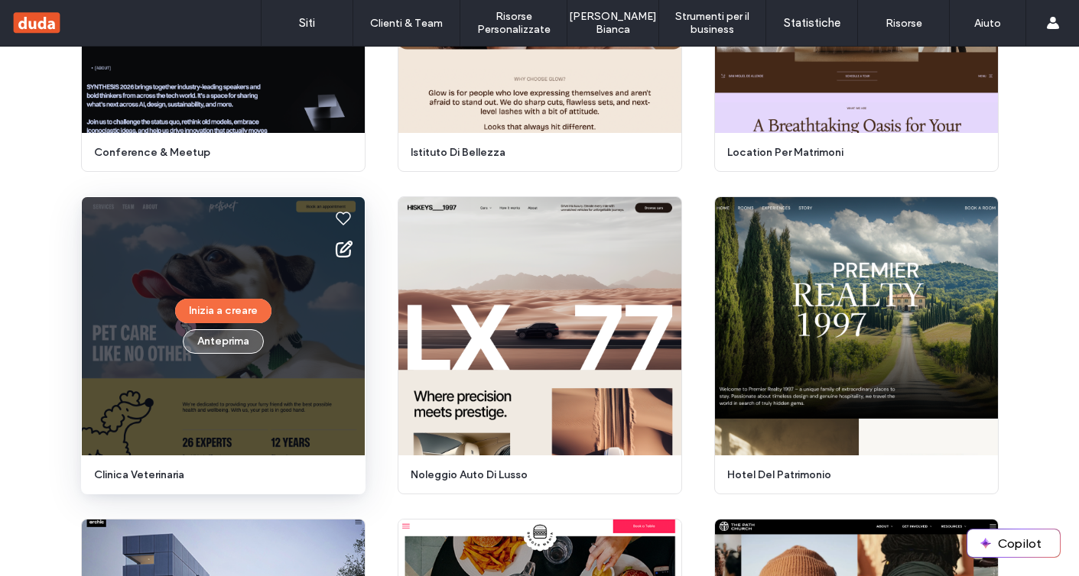
click at [228, 345] on button "Anteprima" at bounding box center [223, 341] width 81 height 24
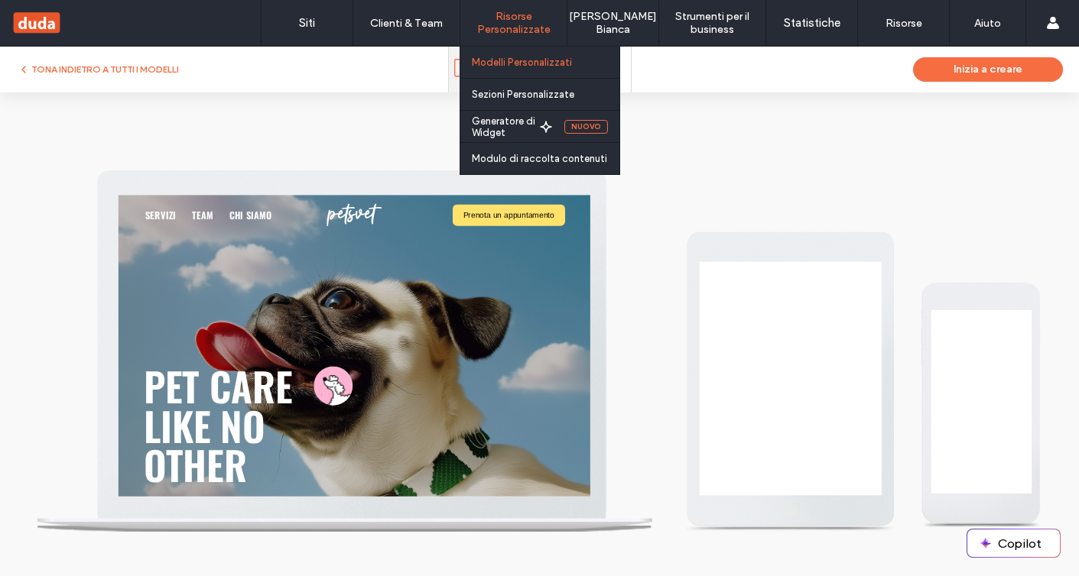
scroll to position [0, 0]
click at [511, 67] on label "Modelli Personalizzati" at bounding box center [522, 62] width 100 height 11
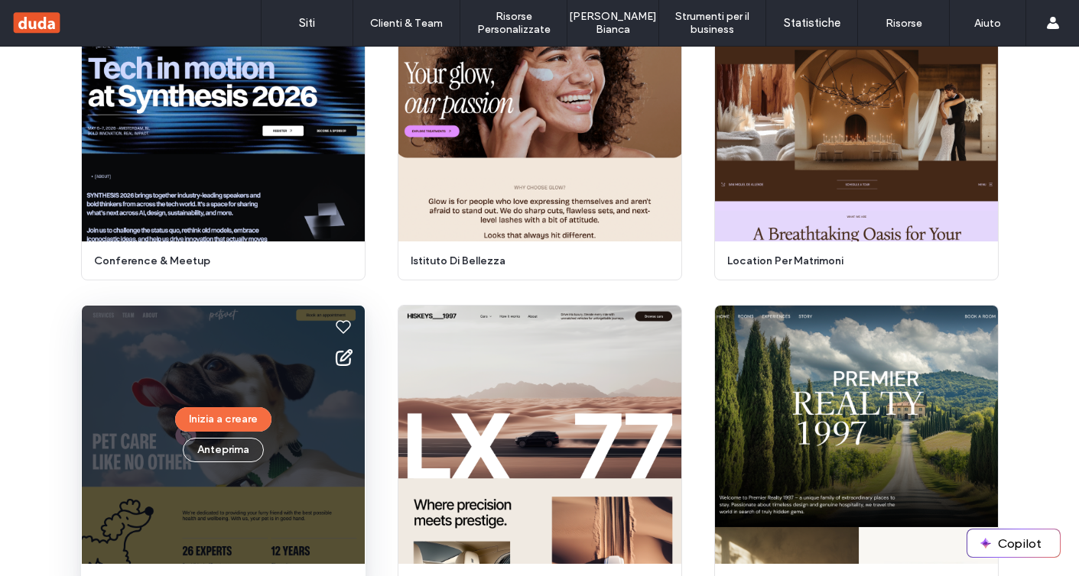
scroll to position [569, 0]
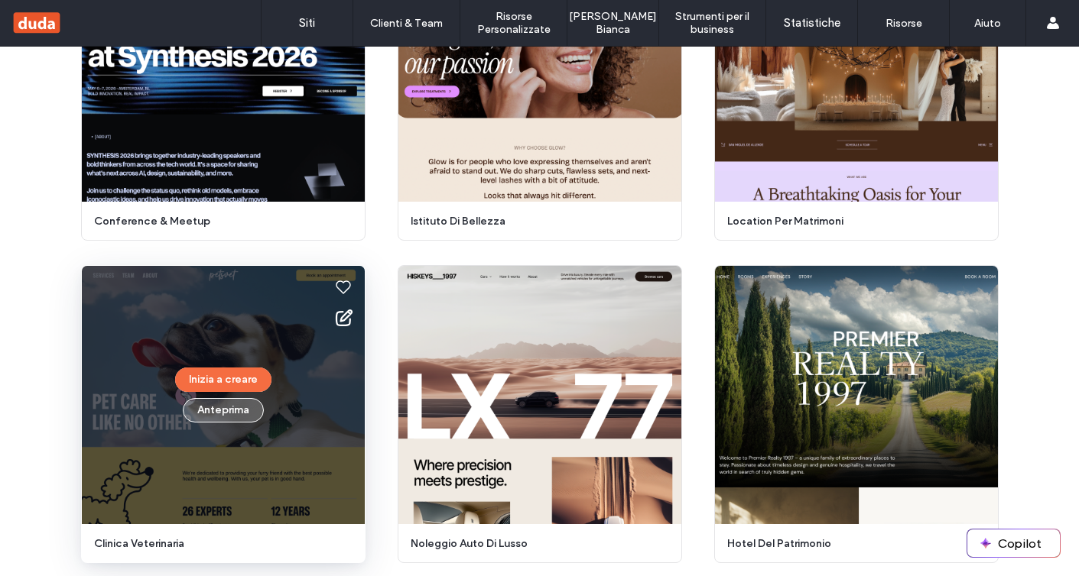
click at [229, 404] on button "Anteprima" at bounding box center [223, 410] width 81 height 24
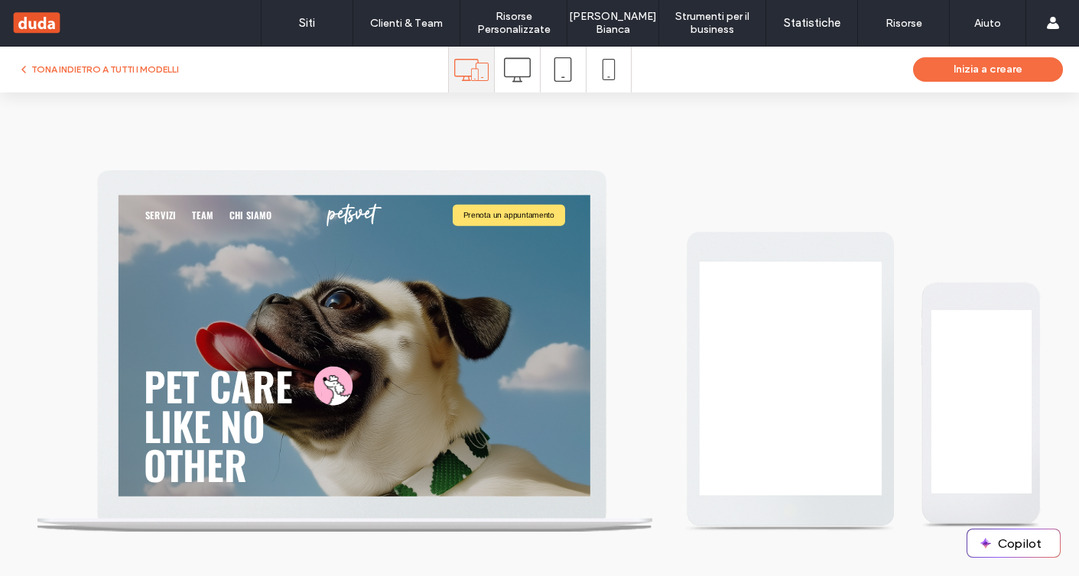
scroll to position [0, 0]
click at [507, 73] on icon at bounding box center [517, 70] width 27 height 27
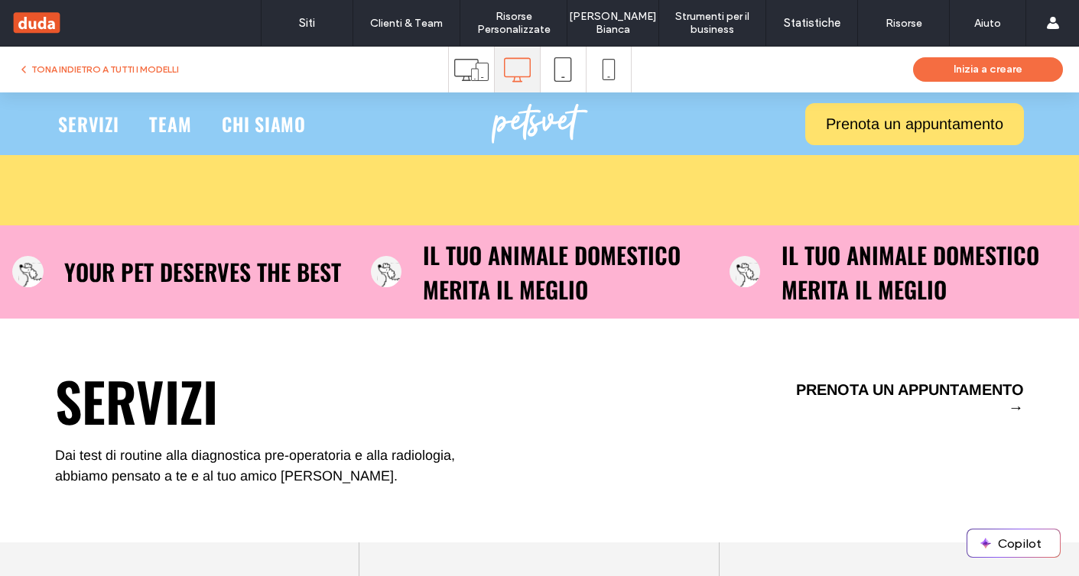
scroll to position [1066, 0]
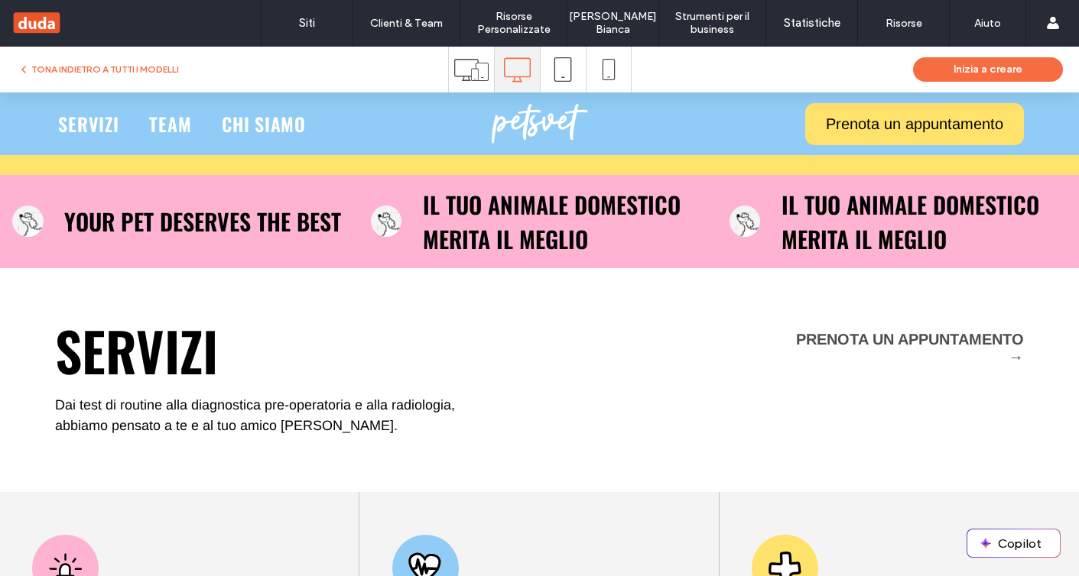
click at [896, 340] on span "PRENOTA UN APPUNTAMENTO →" at bounding box center [900, 348] width 245 height 35
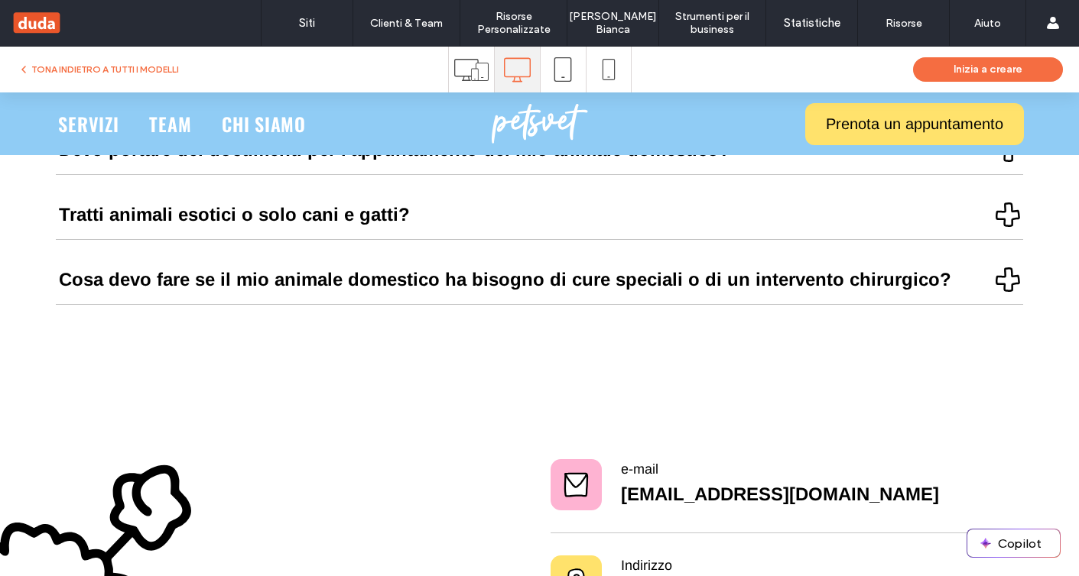
scroll to position [1476, 0]
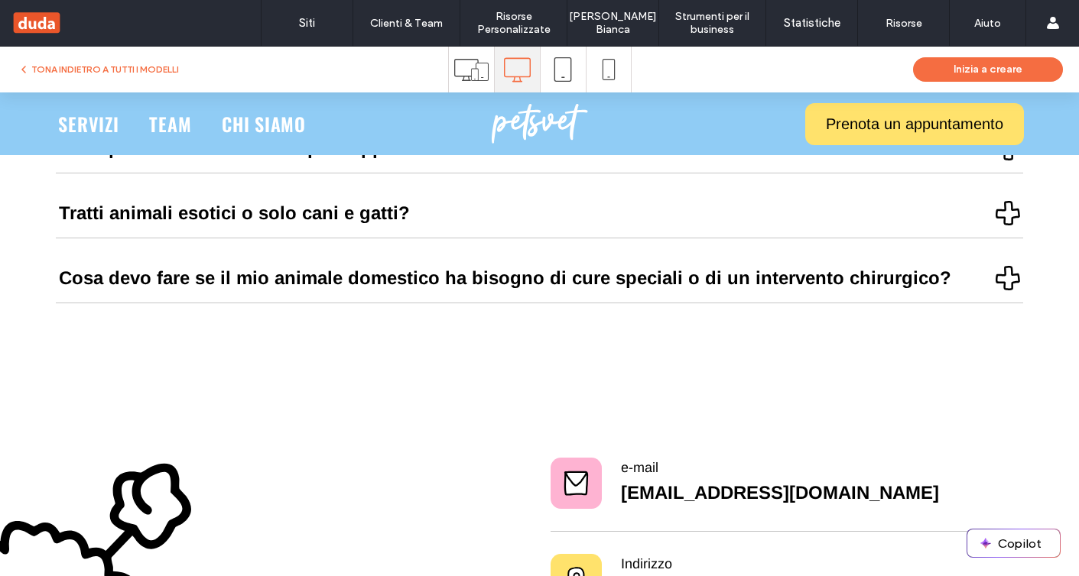
click at [878, 279] on div "Cosa devo fare se il mio animale domestico ha bisogno di cure speciali o di un …" at bounding box center [539, 279] width 966 height 50
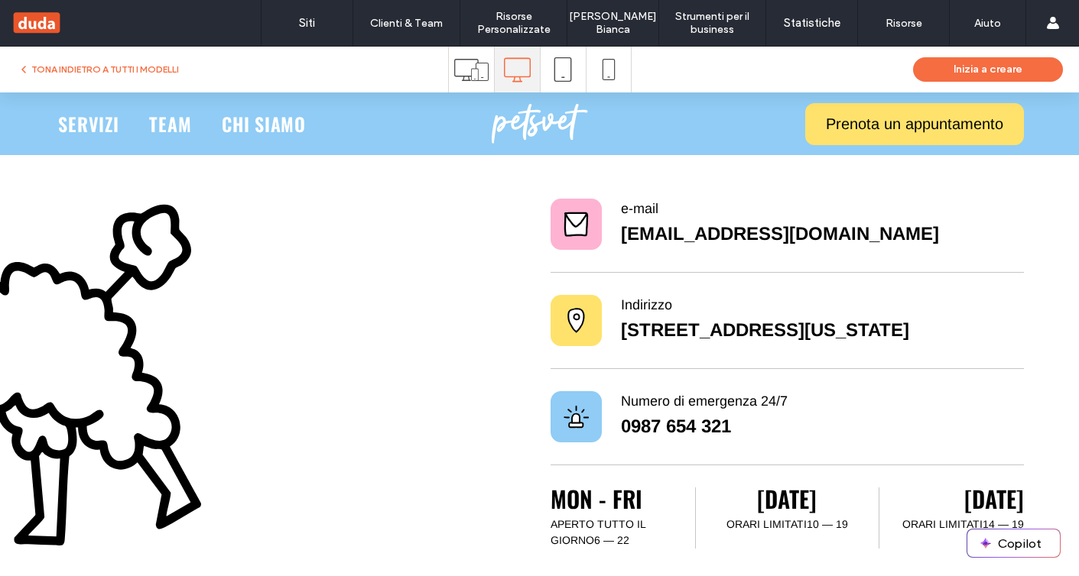
scroll to position [1864, 0]
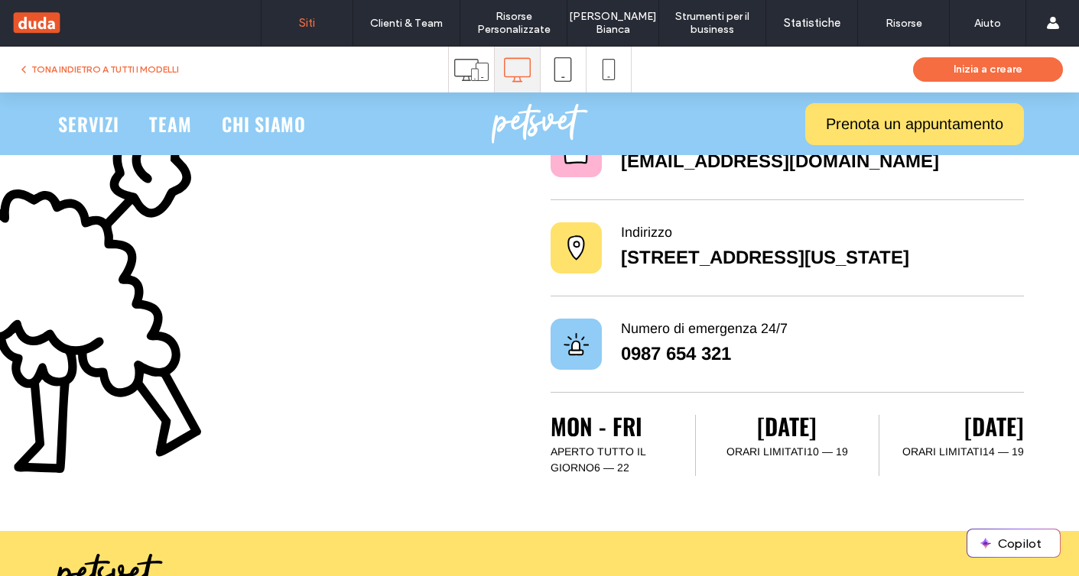
click at [300, 16] on label "Siti" at bounding box center [307, 23] width 16 height 14
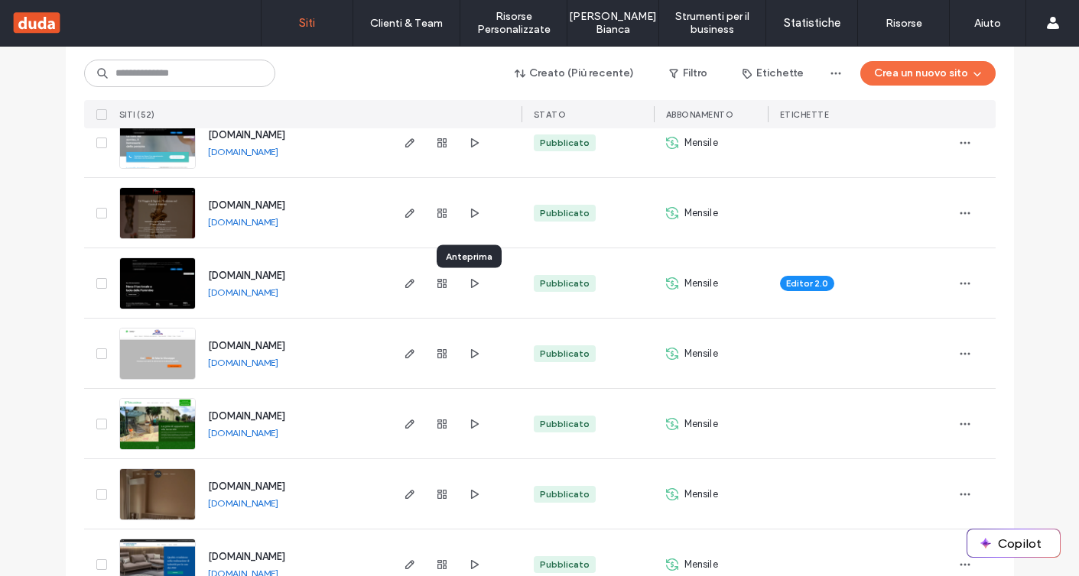
scroll to position [1460, 0]
click at [278, 226] on link "[DOMAIN_NAME]" at bounding box center [243, 221] width 70 height 11
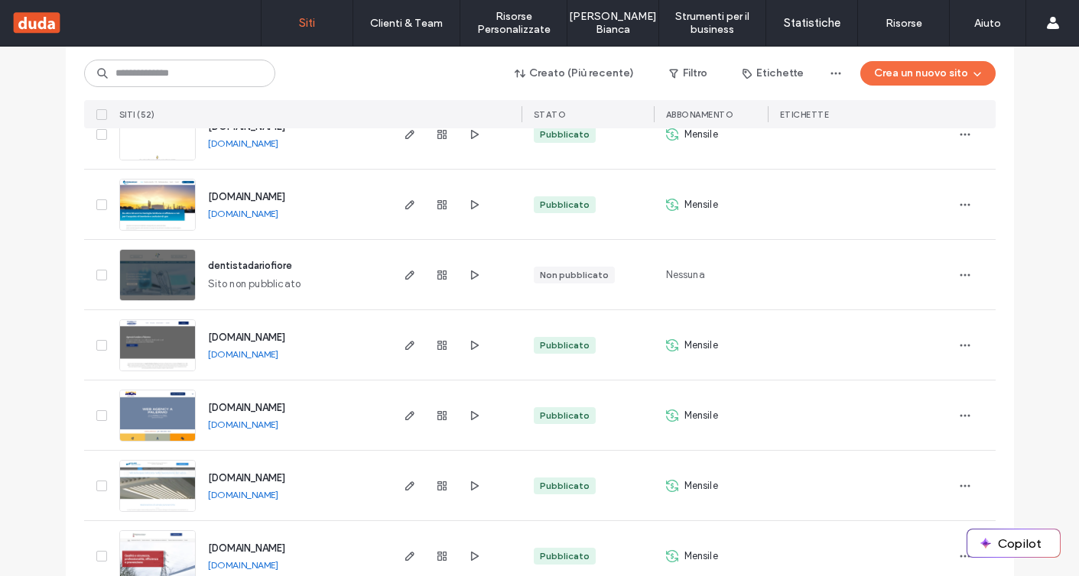
scroll to position [3393, 0]
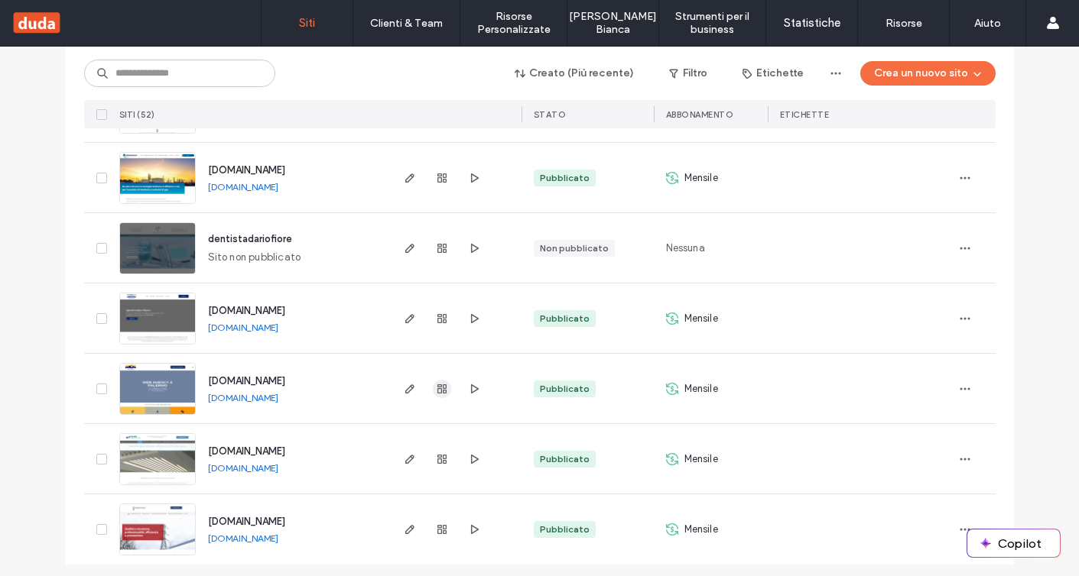
click at [436, 388] on icon "button" at bounding box center [442, 389] width 12 height 12
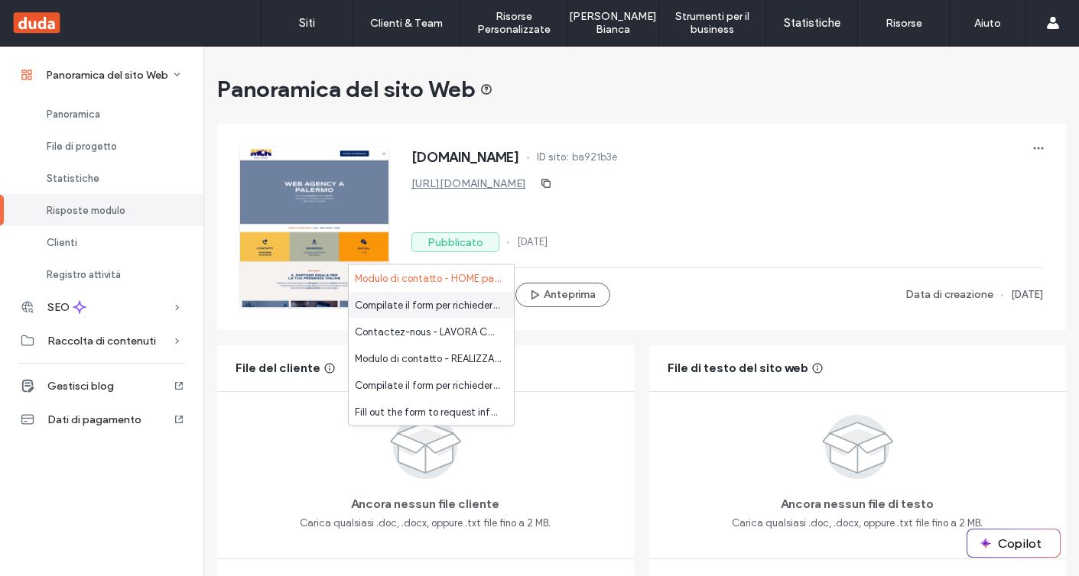
click at [433, 313] on div "Compilate il form per richiedere informazioni e preventivi - ABBIGLIAMENTO DA L…" at bounding box center [431, 305] width 165 height 27
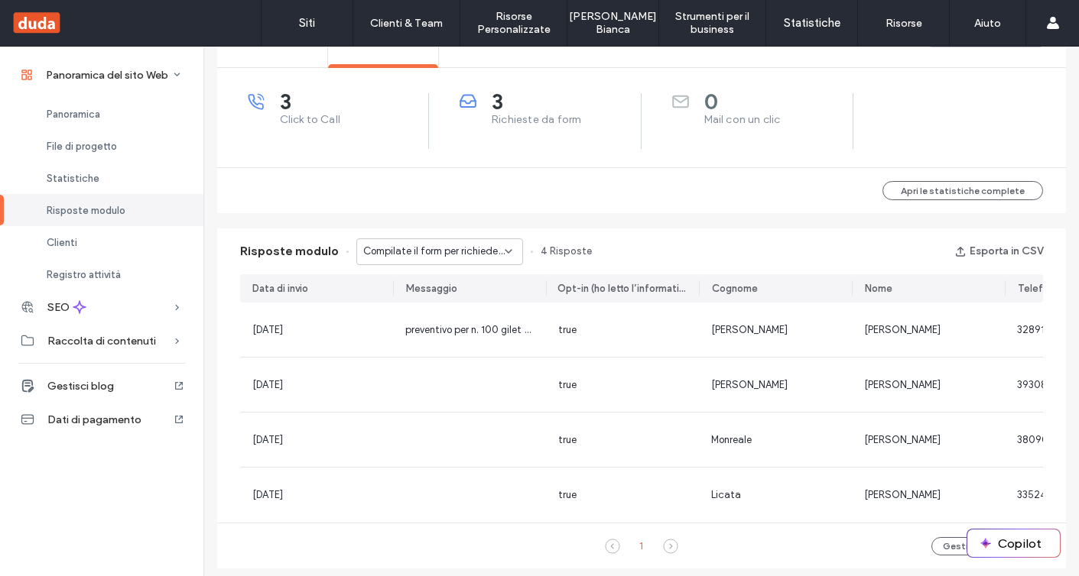
click at [445, 251] on span "Compilate il form per richiedere informazioni e preventivi - ABBIGLIAMENTO DA L…" at bounding box center [433, 251] width 141 height 15
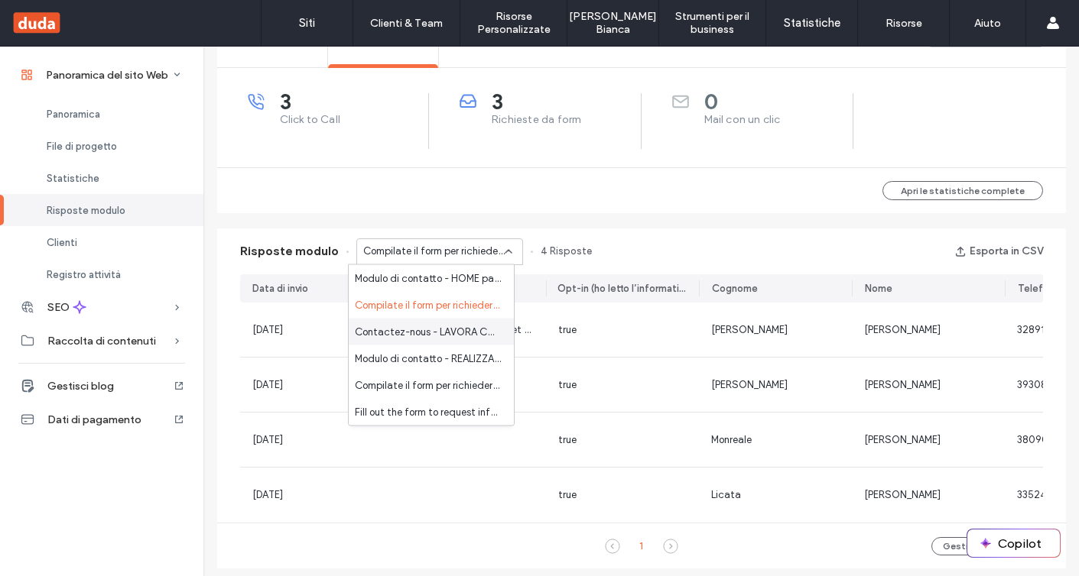
click at [452, 328] on span "Contactez-nous - LAVORA CON NOI pagina" at bounding box center [428, 331] width 147 height 15
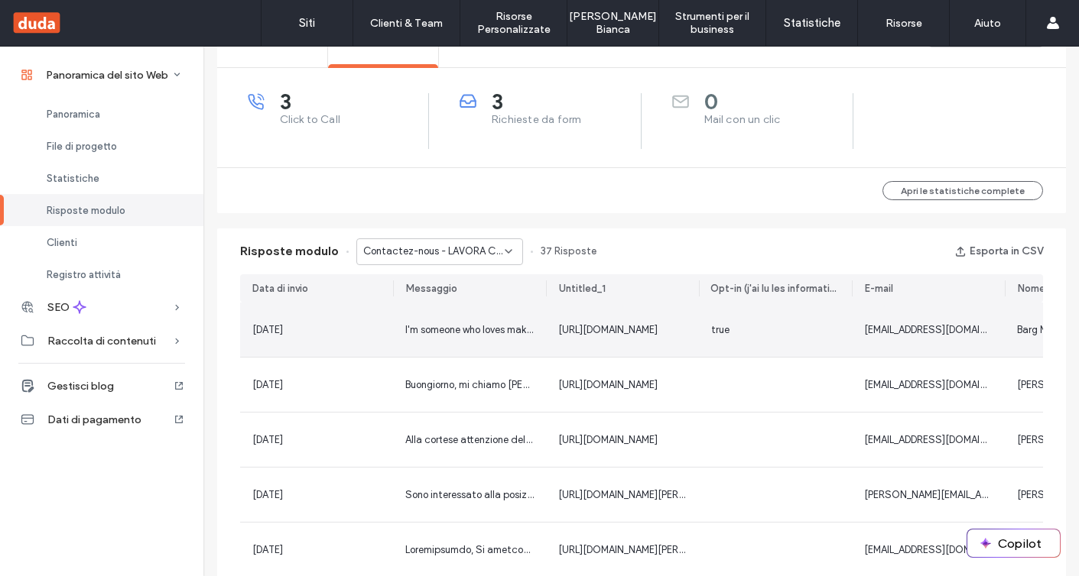
click at [462, 346] on div "I'm someone who loves making ideas clear and useful. I’ve worked across differe…" at bounding box center [469, 330] width 153 height 54
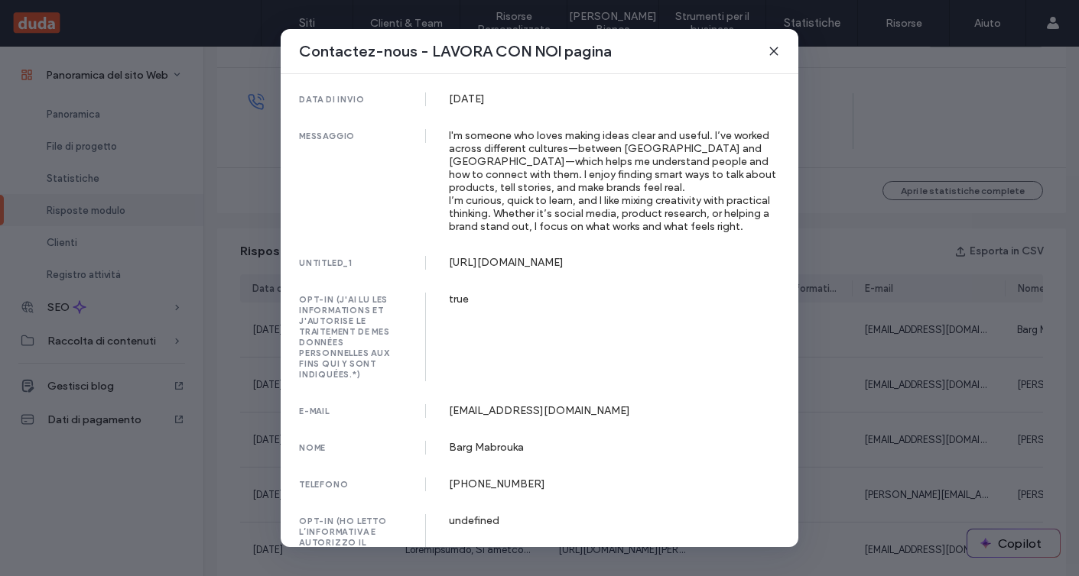
click at [863, 169] on div "Contactez-nous - LAVORA CON NOI pagina data di invio 13 Oct, 2025 messaggio I'm…" at bounding box center [539, 288] width 1079 height 576
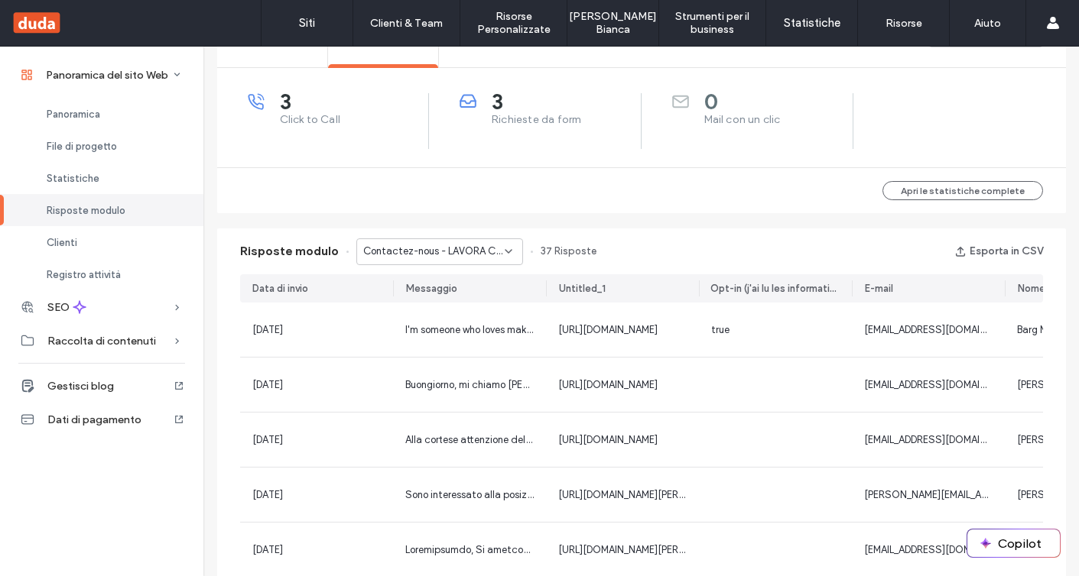
click at [446, 253] on span "Contactez-nous - LAVORA CON NOI pagina" at bounding box center [433, 251] width 141 height 15
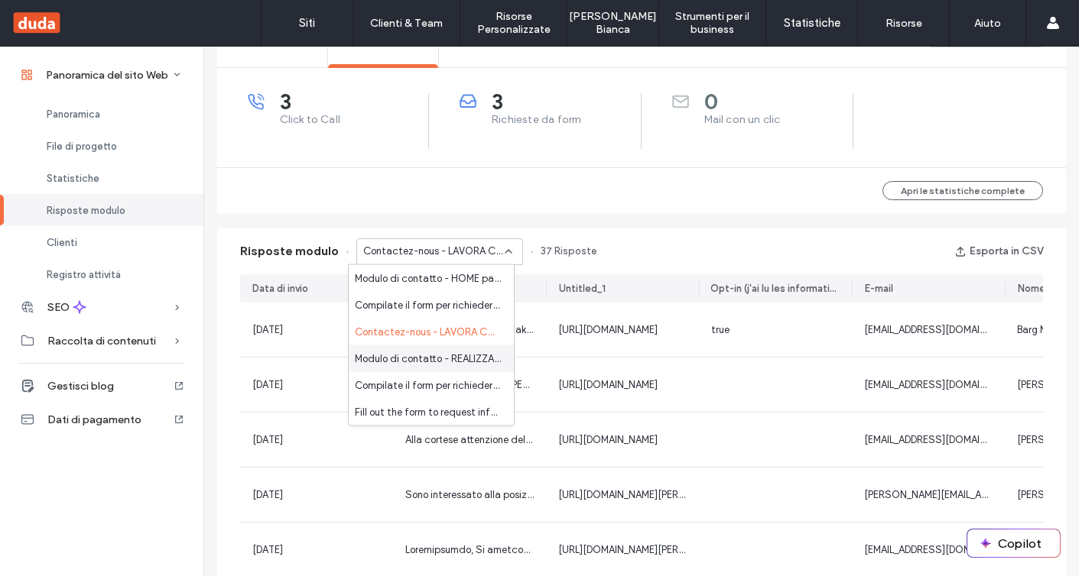
click at [435, 365] on span "Modulo di contatto - REALIZZAZIONE SITI WEB MARSALA pagina" at bounding box center [428, 358] width 147 height 15
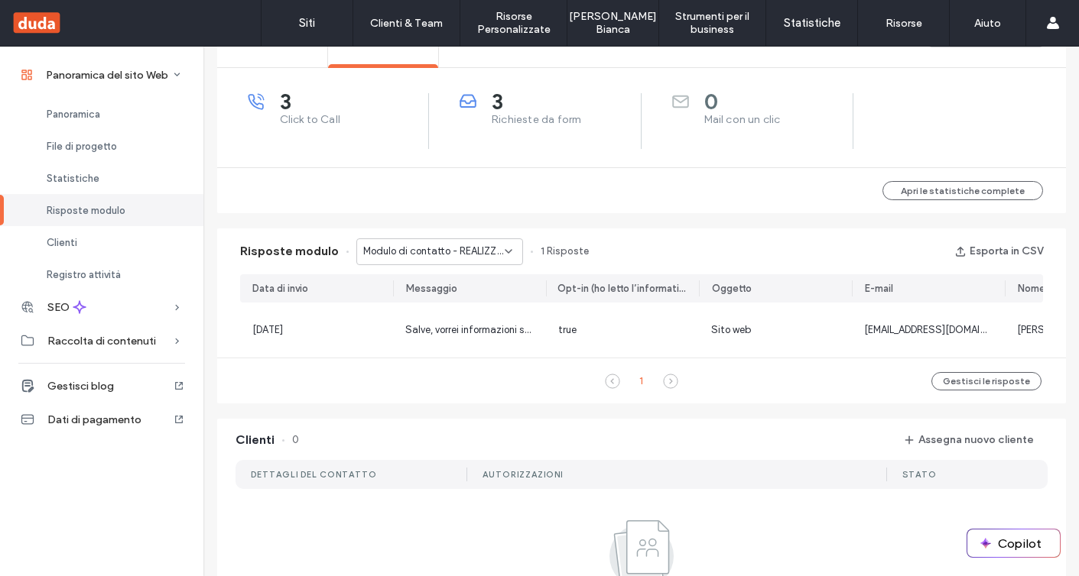
click at [427, 247] on span "Modulo di contatto - REALIZZAZIONE SITI WEB MARSALA pagina" at bounding box center [433, 251] width 141 height 15
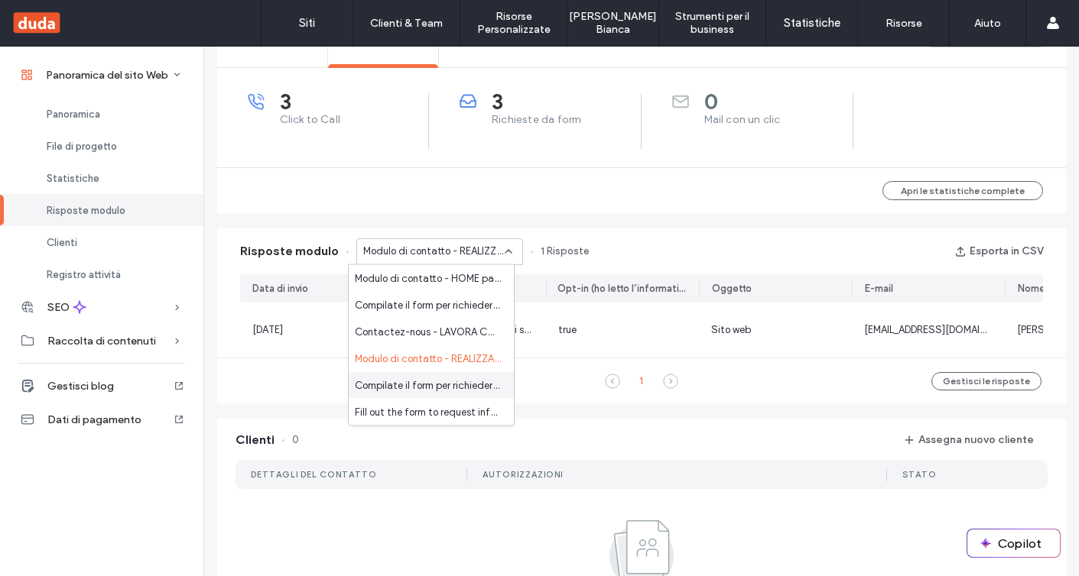
click at [433, 378] on span "Compilate il form per richiedere informazioni e preventivi - MASTERCLASS DIGITA…" at bounding box center [428, 385] width 147 height 15
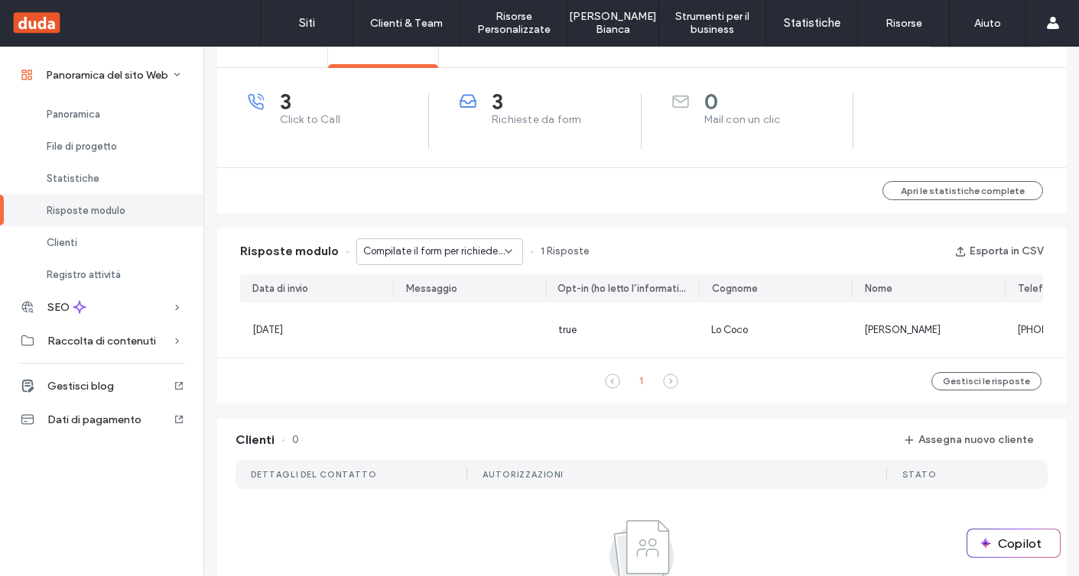
click at [420, 264] on div "Compilate il form per richiedere informazioni e preventivi - MASTERCLASS DIGITA…" at bounding box center [439, 252] width 167 height 27
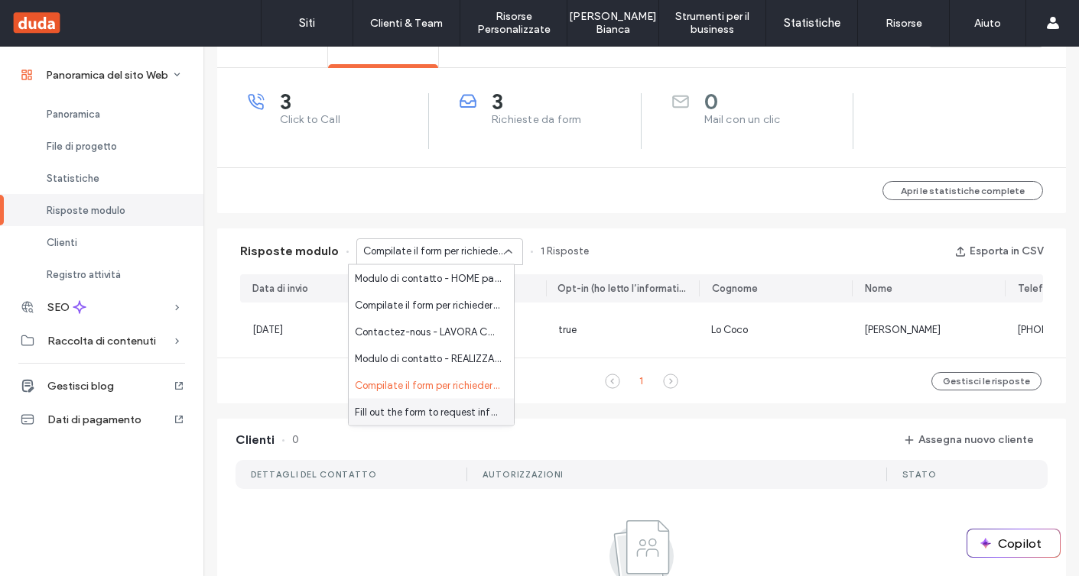
click at [430, 414] on span "Fill out the form to request information and quotes - CONTATTI pagina" at bounding box center [428, 411] width 147 height 15
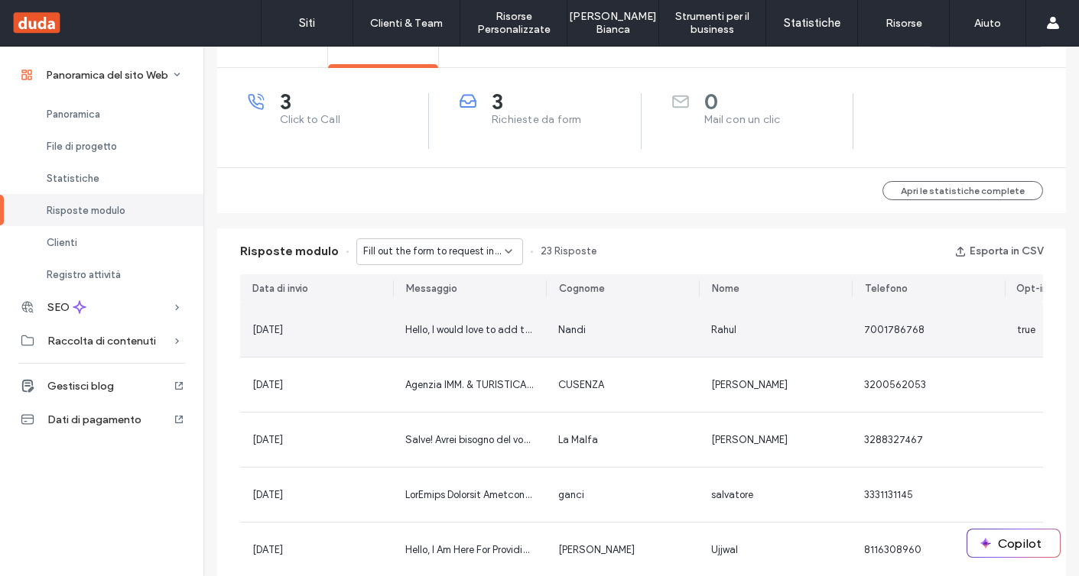
click at [420, 338] on div "Hello, I would love to add to your criteria sheet regarding link building and g…" at bounding box center [469, 330] width 153 height 54
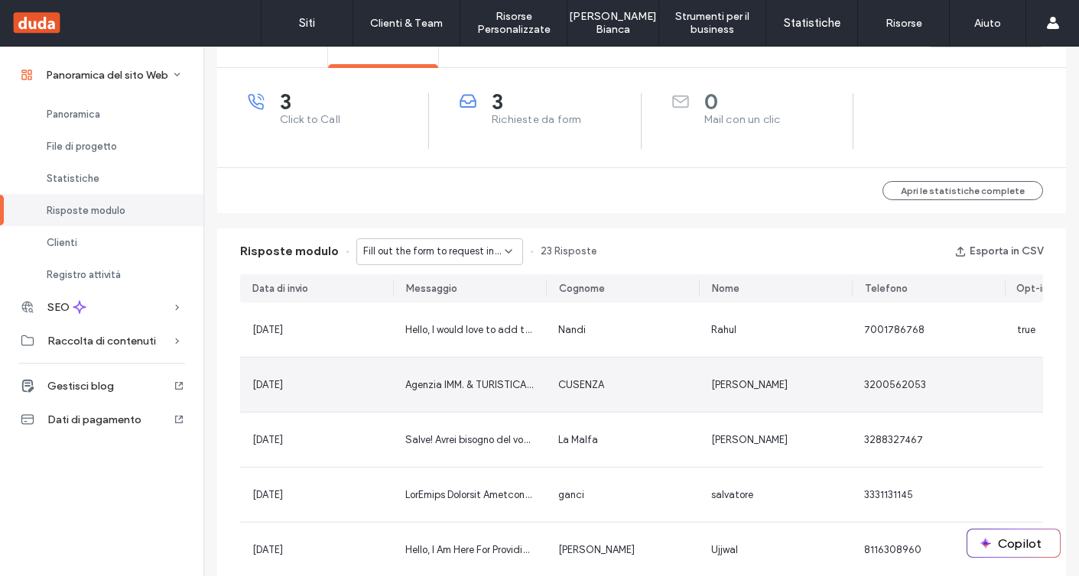
click at [420, 378] on div "Agenzia IMM. & TURISTICA " VENERE DI ERICE " DI GIUSEPPE CUSENZA" at bounding box center [469, 385] width 128 height 15
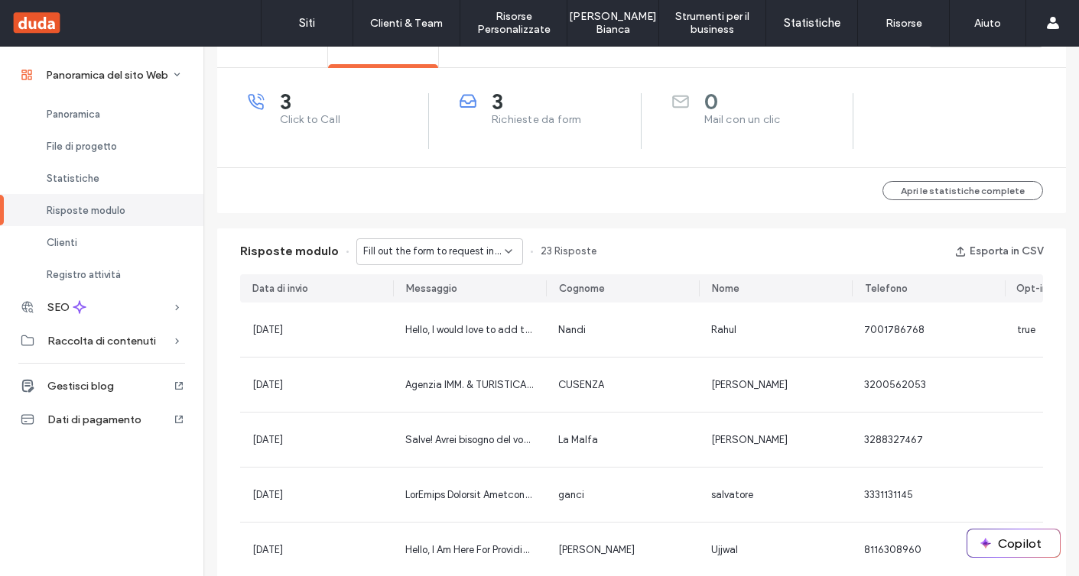
click at [406, 254] on span "Fill out the form to request information and quotes - CONTATTI pagina" at bounding box center [433, 251] width 141 height 15
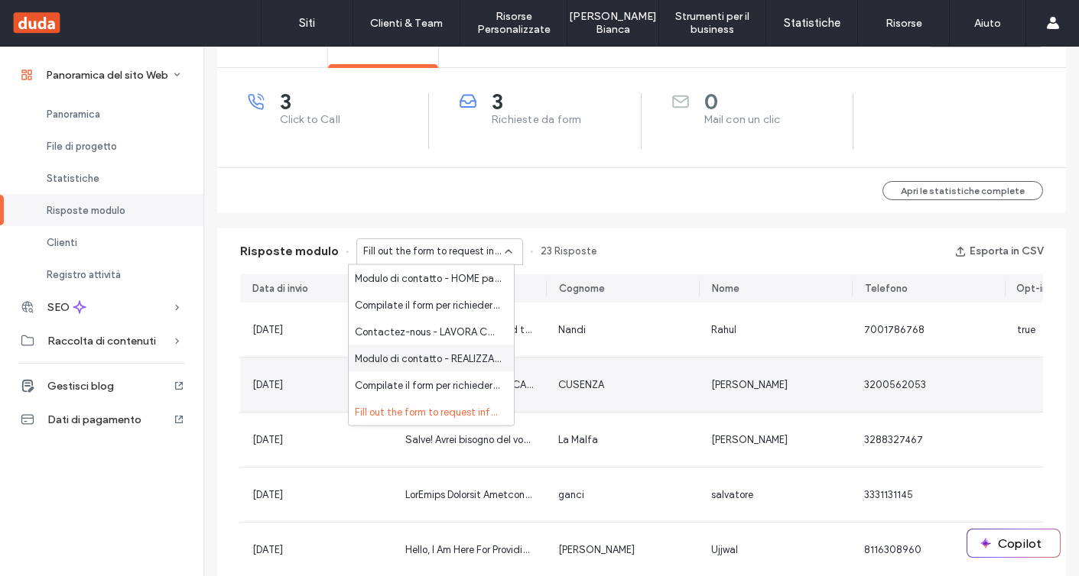
click at [582, 395] on div "CUSENZA" at bounding box center [622, 385] width 153 height 54
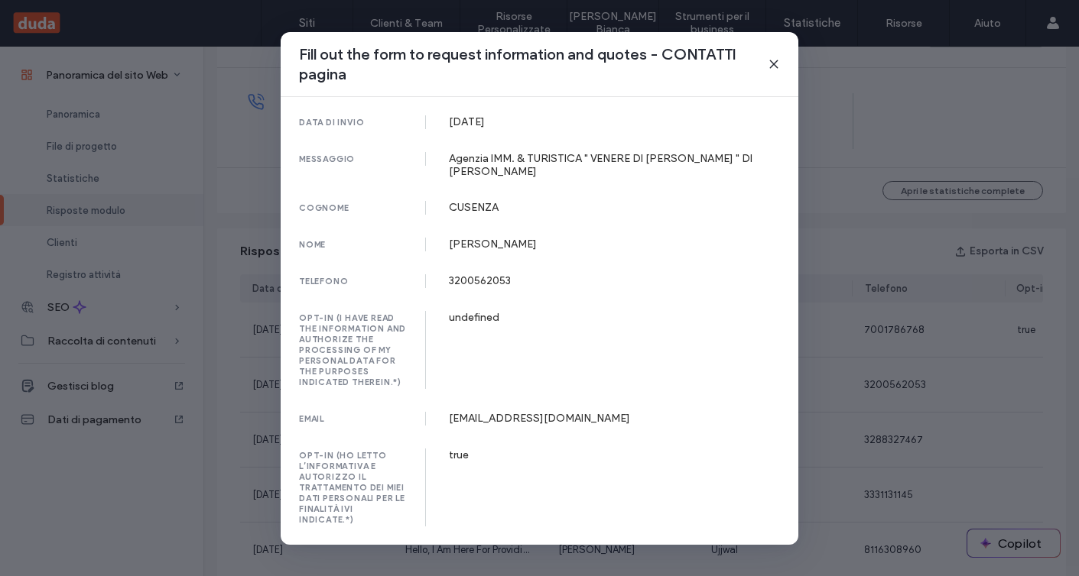
click at [948, 291] on div "Fill out the form to request information and quotes - CONTATTI pagina data di i…" at bounding box center [539, 288] width 1079 height 576
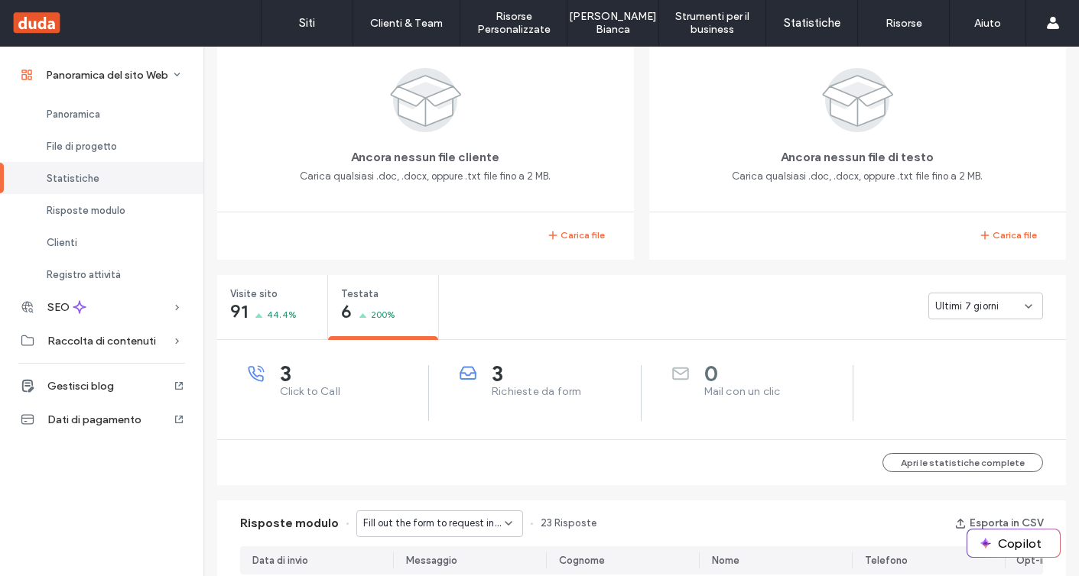
scroll to position [286, 0]
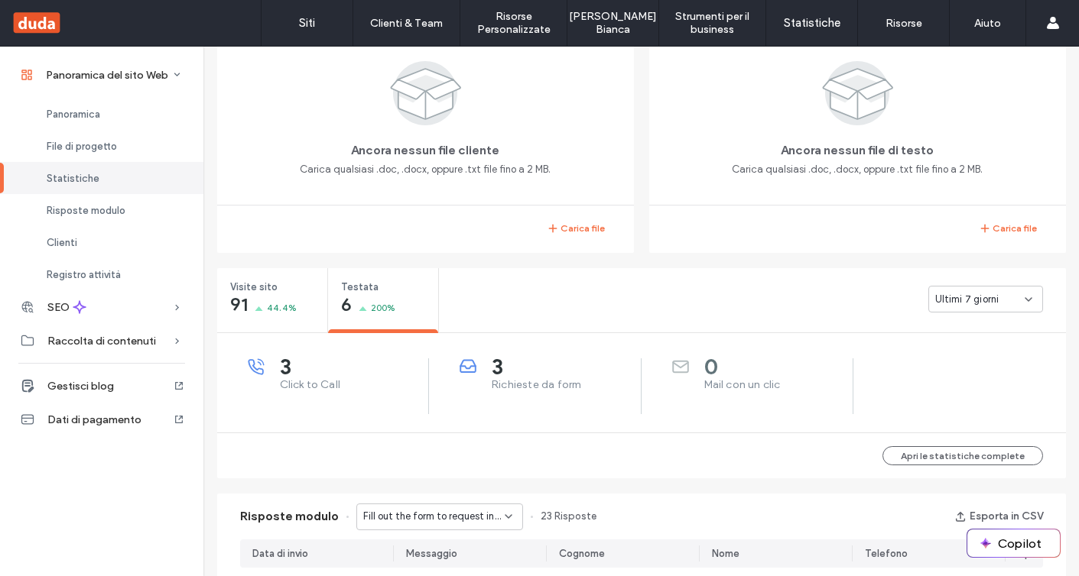
scroll to position [76, 0]
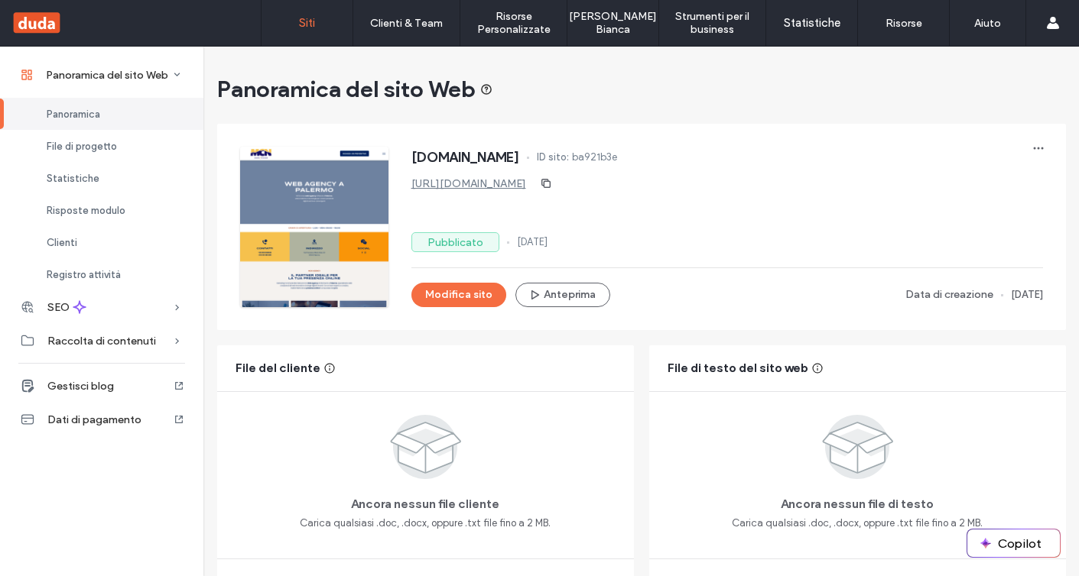
click at [329, 19] on link "Siti" at bounding box center [306, 23] width 91 height 46
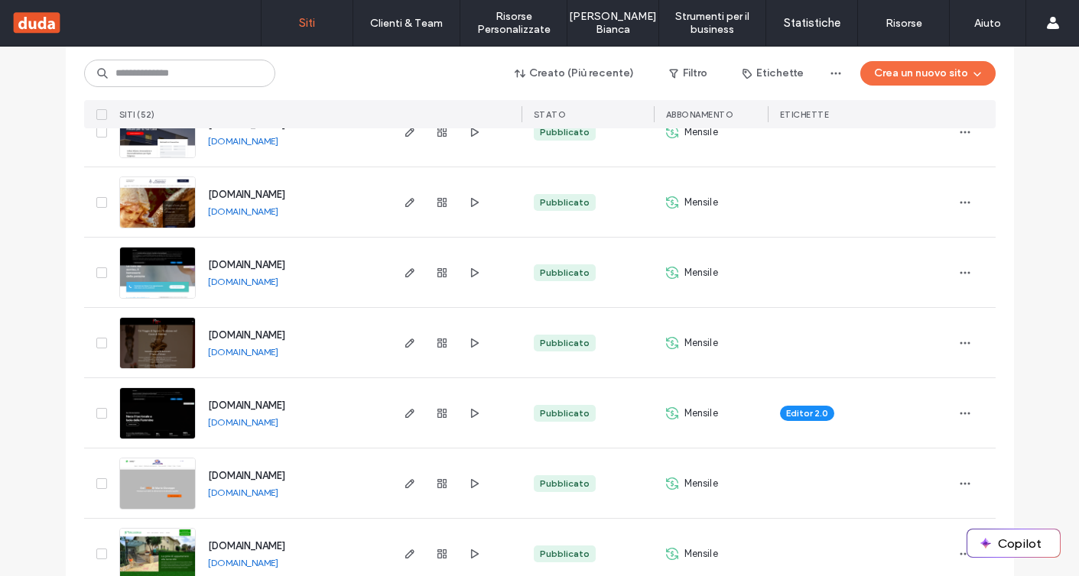
scroll to position [1335, 0]
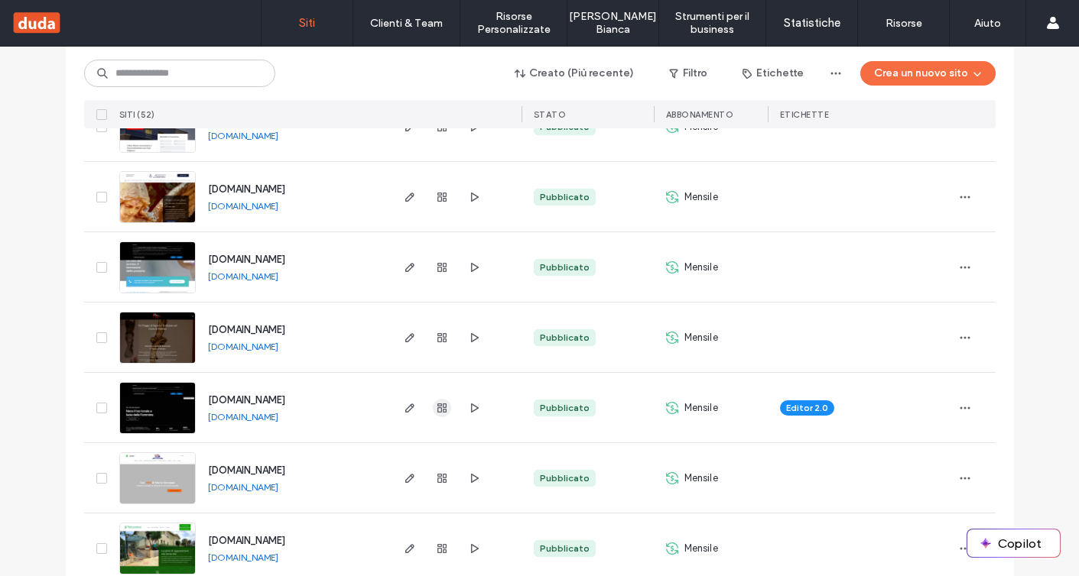
click at [437, 406] on use "button" at bounding box center [441, 408] width 9 height 9
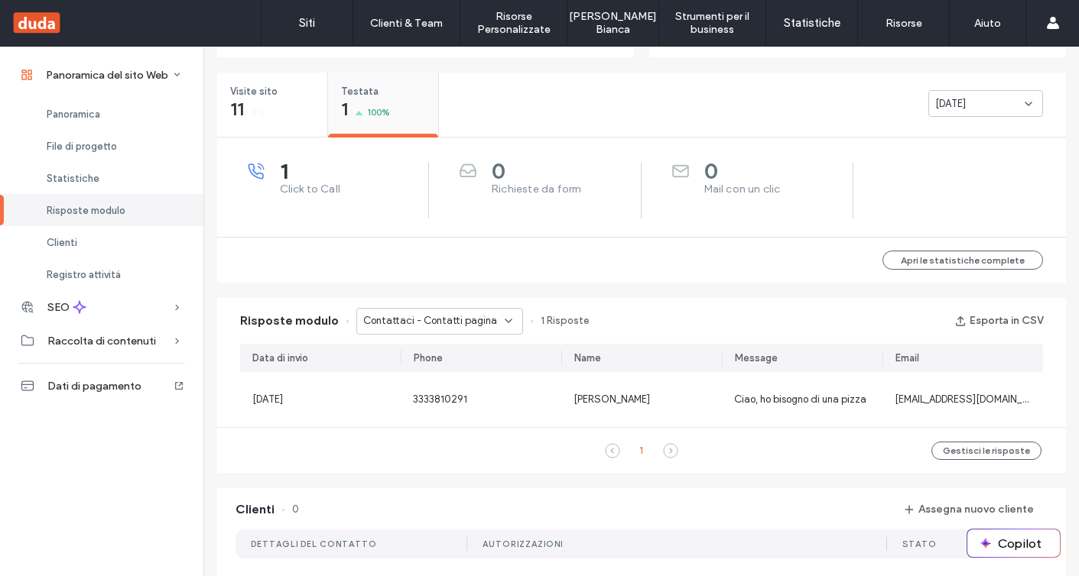
scroll to position [622, 0]
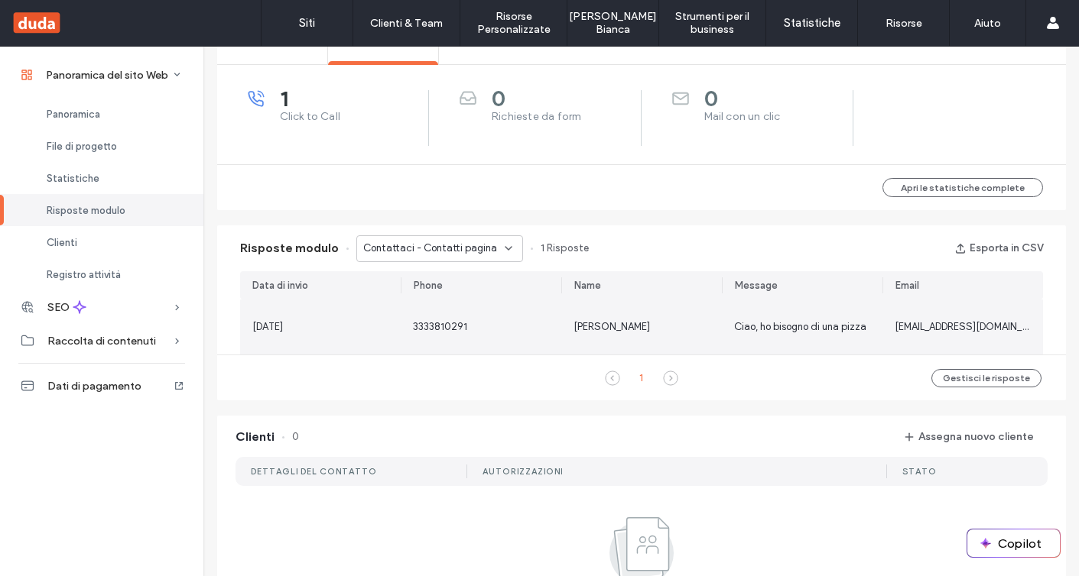
click at [420, 325] on span "3333810291" at bounding box center [440, 326] width 54 height 11
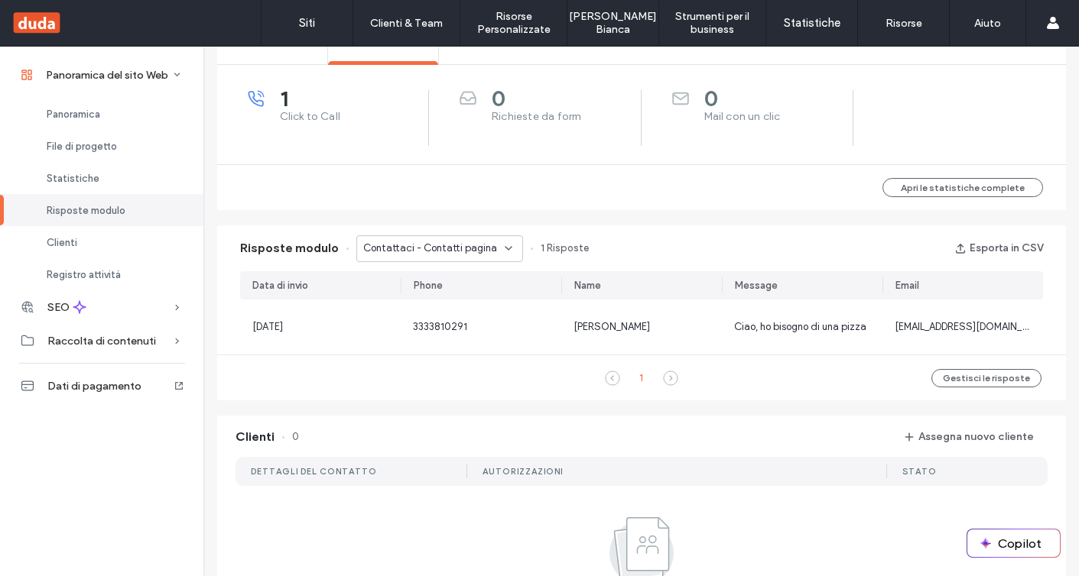
click at [475, 254] on span "Contattaci - Contatti pagina" at bounding box center [430, 248] width 134 height 15
click at [448, 303] on span "Contact Us - Home pagina" at bounding box center [416, 301] width 123 height 15
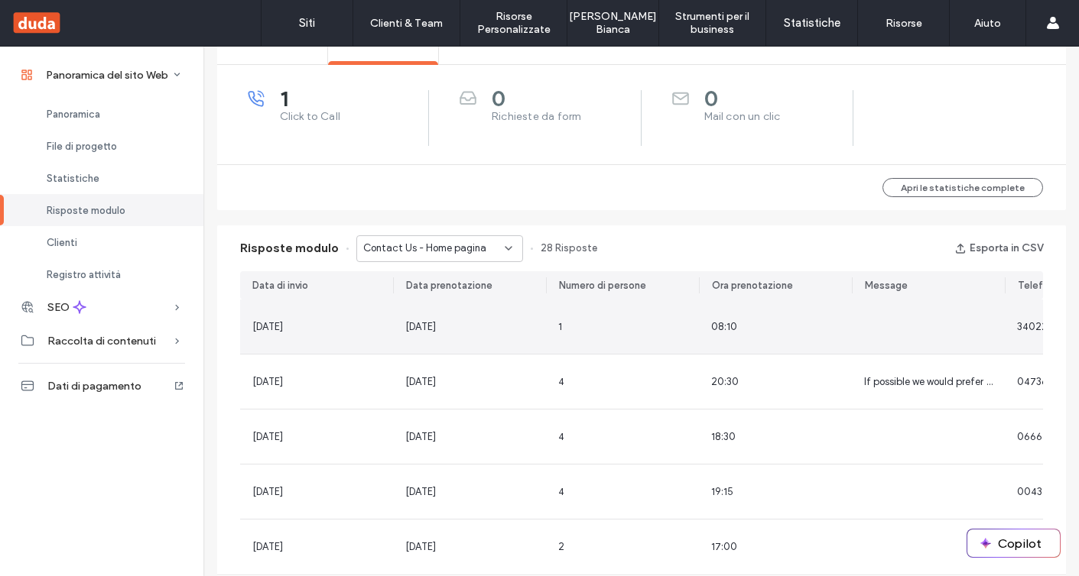
click at [462, 325] on div "09/27/2025" at bounding box center [469, 327] width 128 height 15
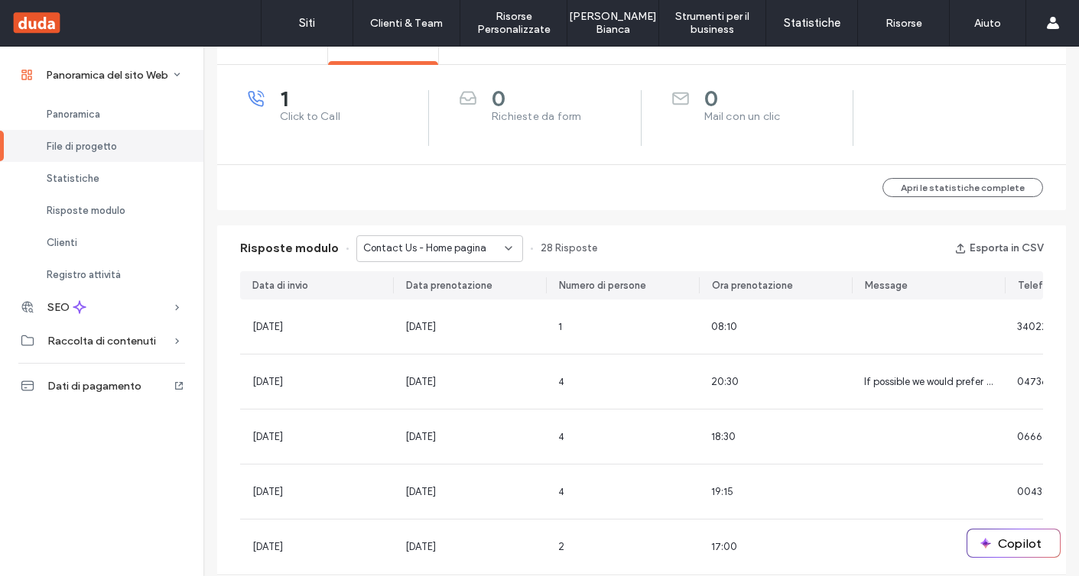
scroll to position [129, 0]
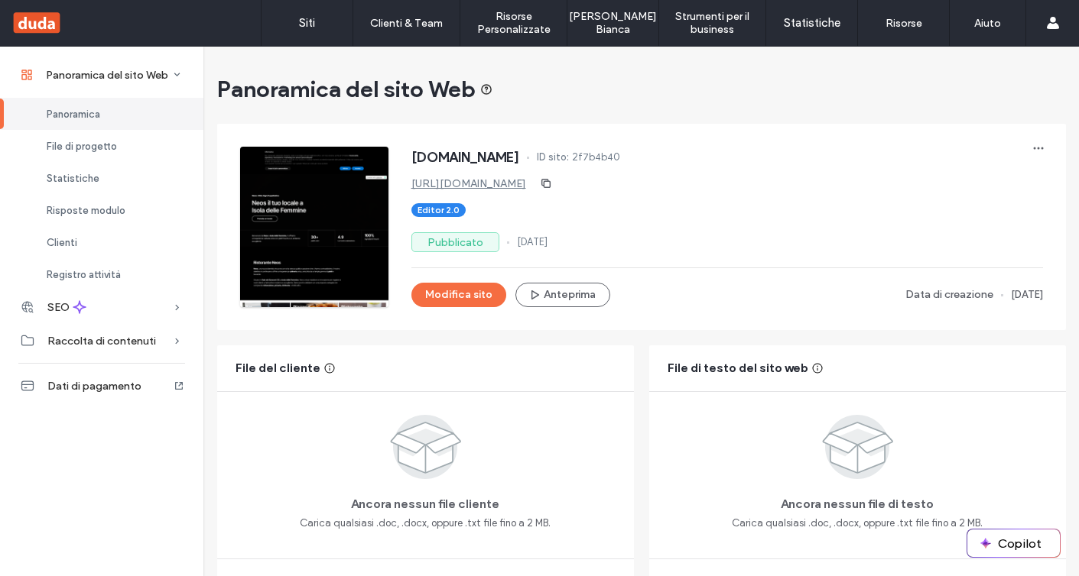
click at [463, 188] on link "https://www.neosristorante.it" at bounding box center [468, 183] width 115 height 13
click at [320, 24] on link "Siti" at bounding box center [306, 23] width 91 height 46
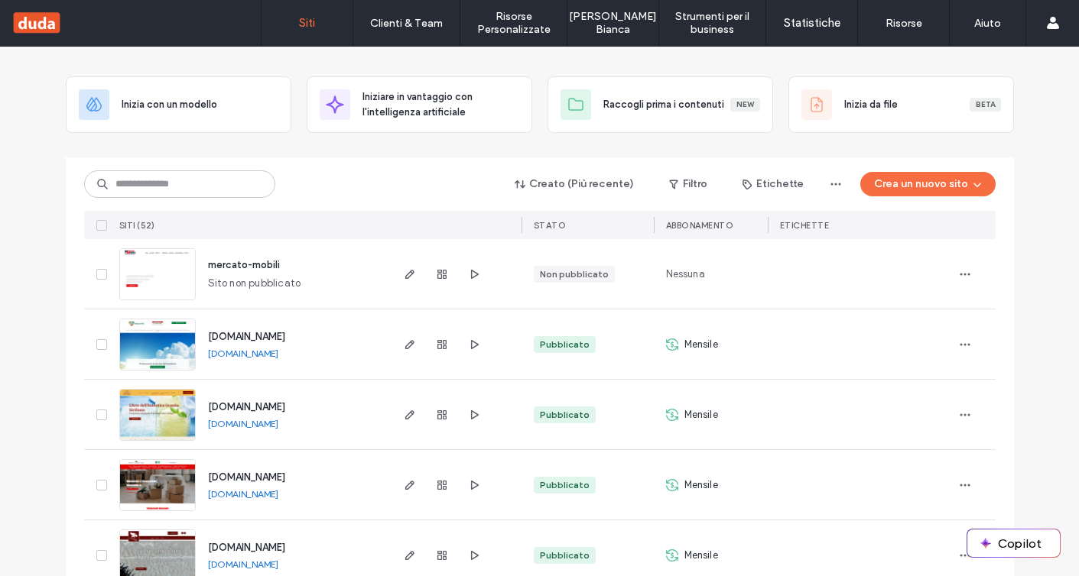
scroll to position [57, 0]
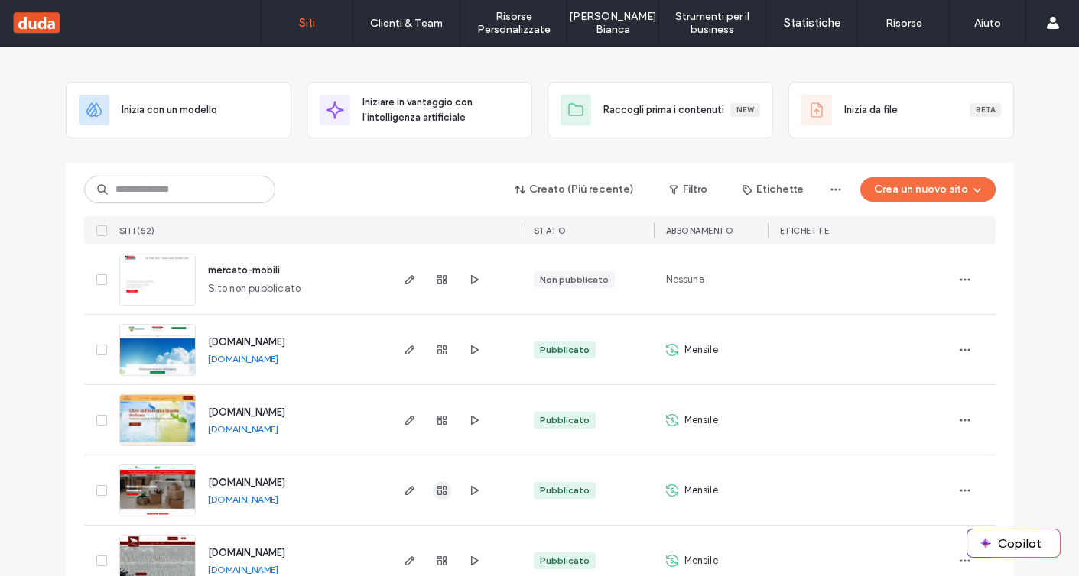
click at [439, 493] on icon "button" at bounding box center [442, 491] width 12 height 12
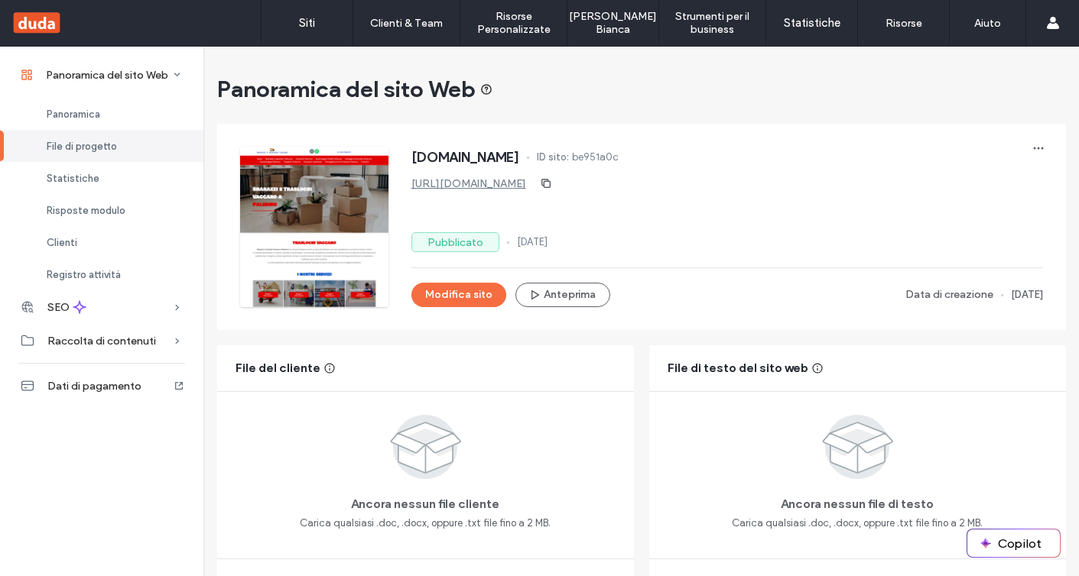
scroll to position [430, 0]
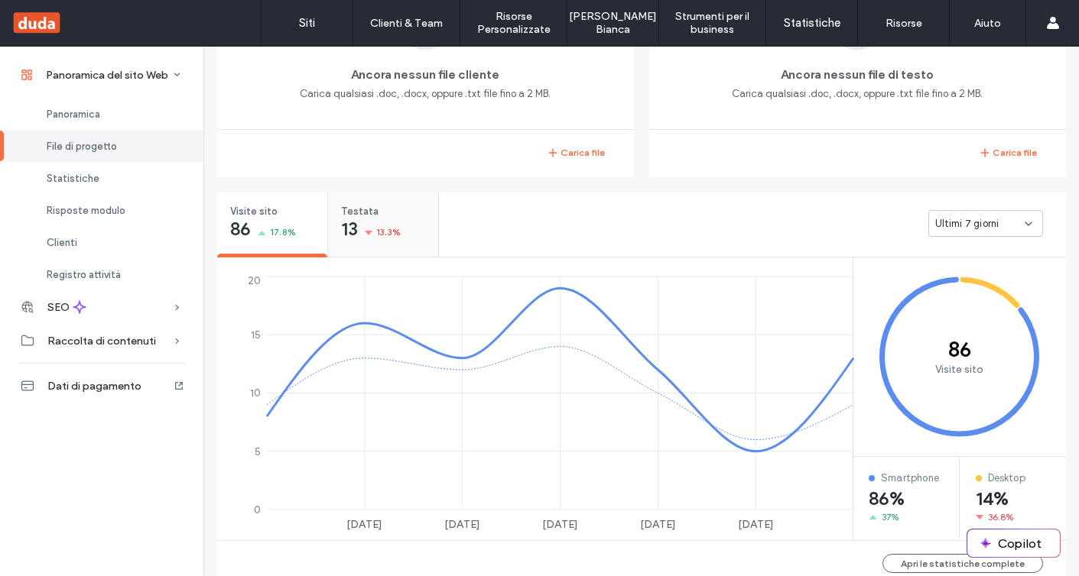
click at [386, 236] on span "13.3%" at bounding box center [388, 232] width 24 height 15
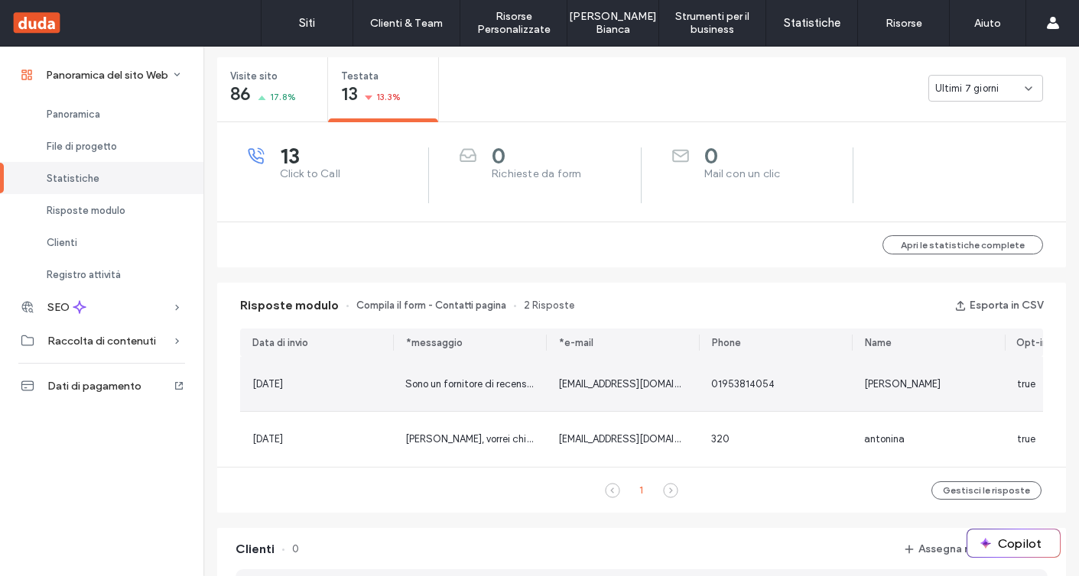
scroll to position [568, 0]
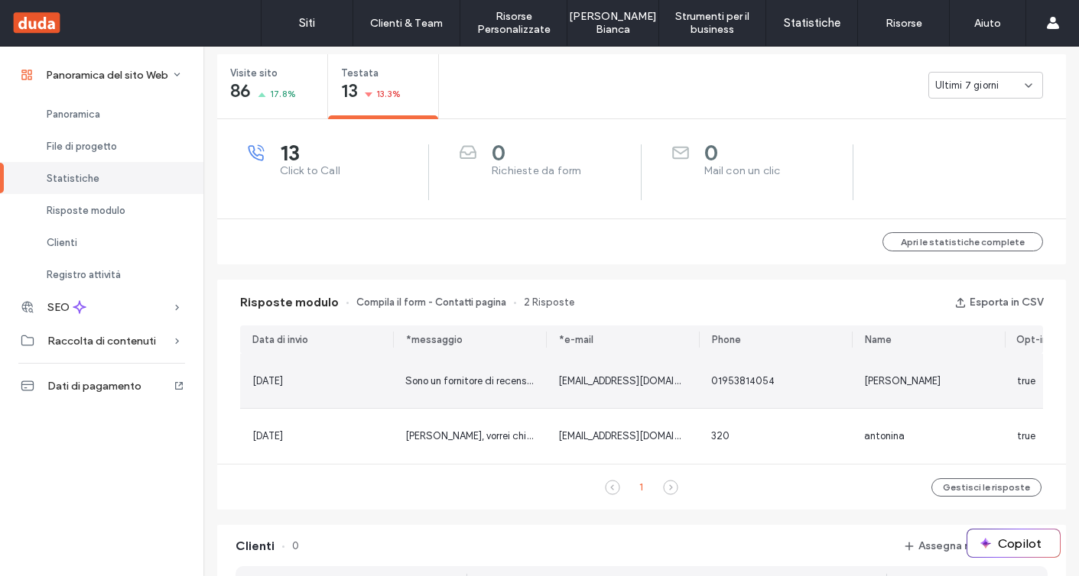
click at [411, 394] on div "Sono un fornitore di recensioni con punteggio 5⭐⭐⭐⭐⭐ e ti aiuterò a posizionart…" at bounding box center [469, 381] width 153 height 54
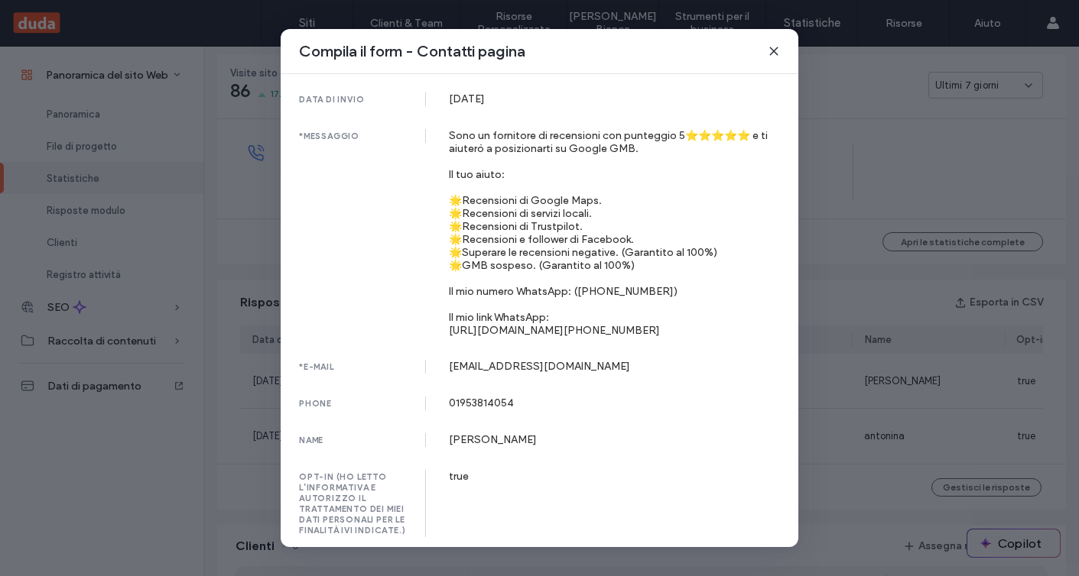
click at [810, 338] on div "Compila il form - Contatti pagina data di invio 03 Sep, 2025 *messaggio Sono un…" at bounding box center [539, 288] width 1079 height 576
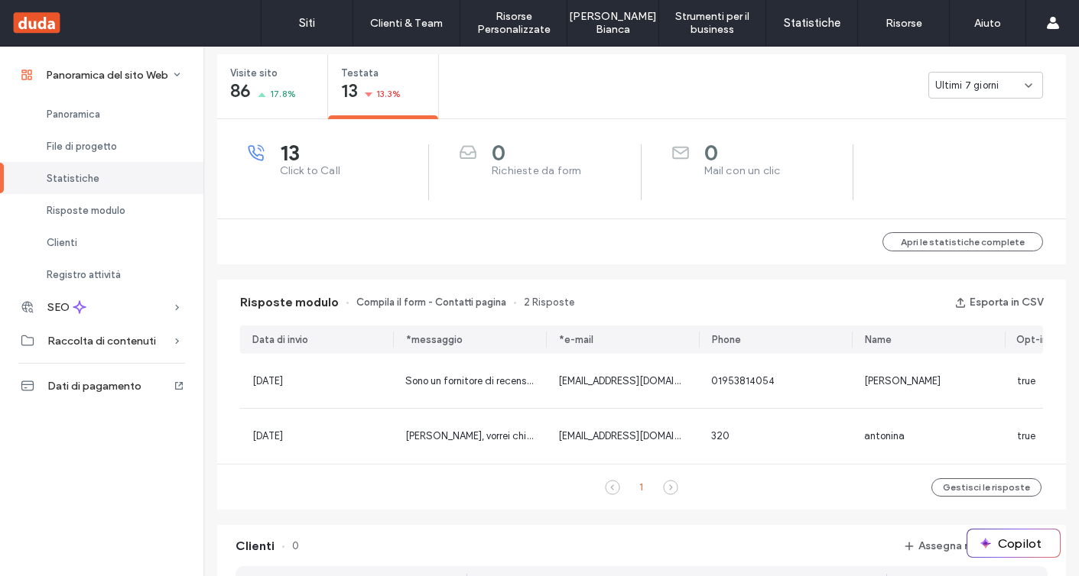
scroll to position [78, 0]
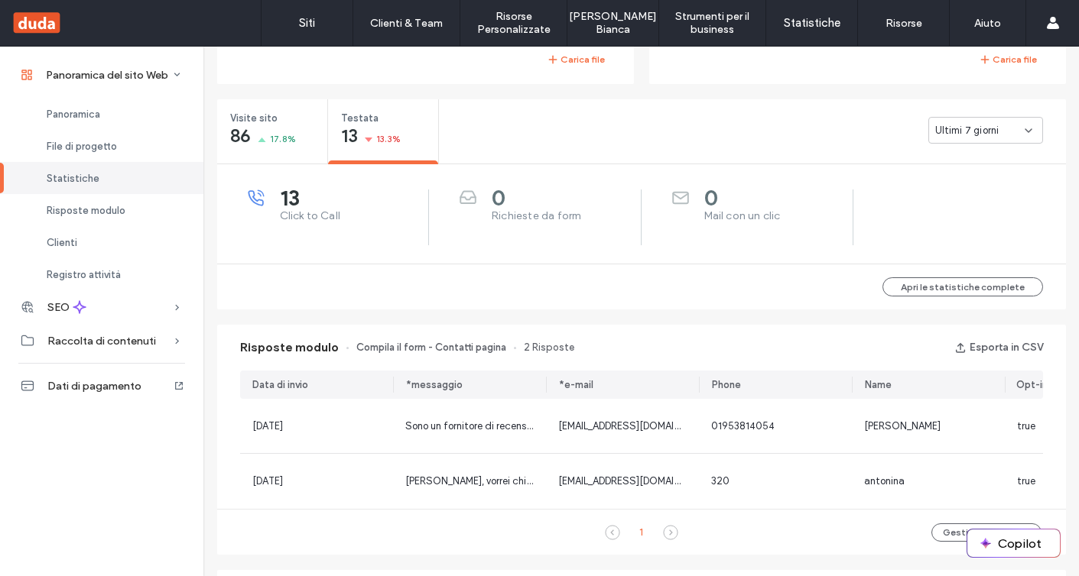
scroll to position [555, 0]
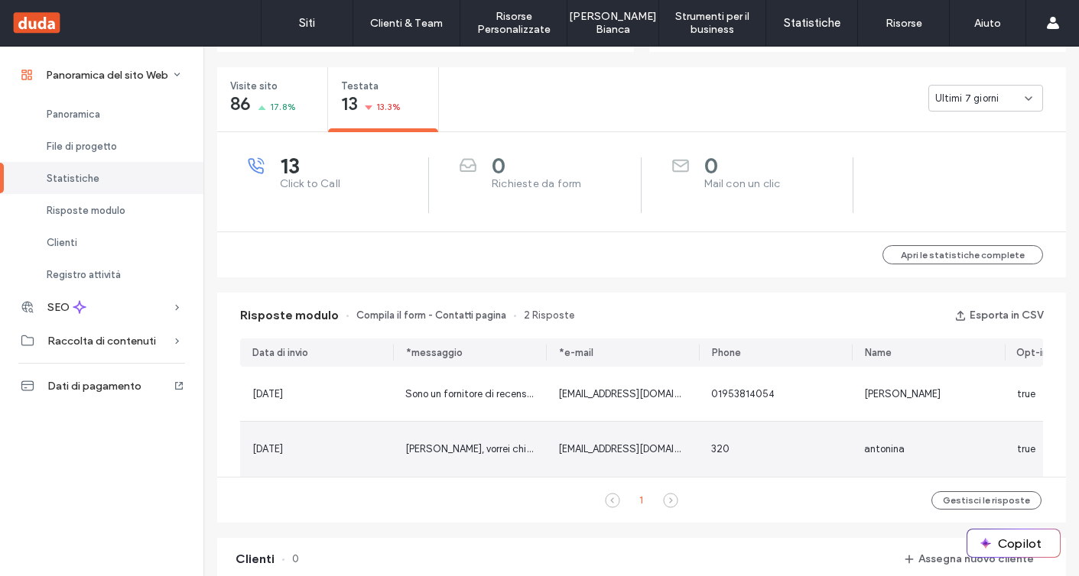
click at [425, 453] on span "Buongiorno, vorrei chiedere un informazione. Più o meno quanto potrebbe costare…" at bounding box center [801, 448] width 792 height 11
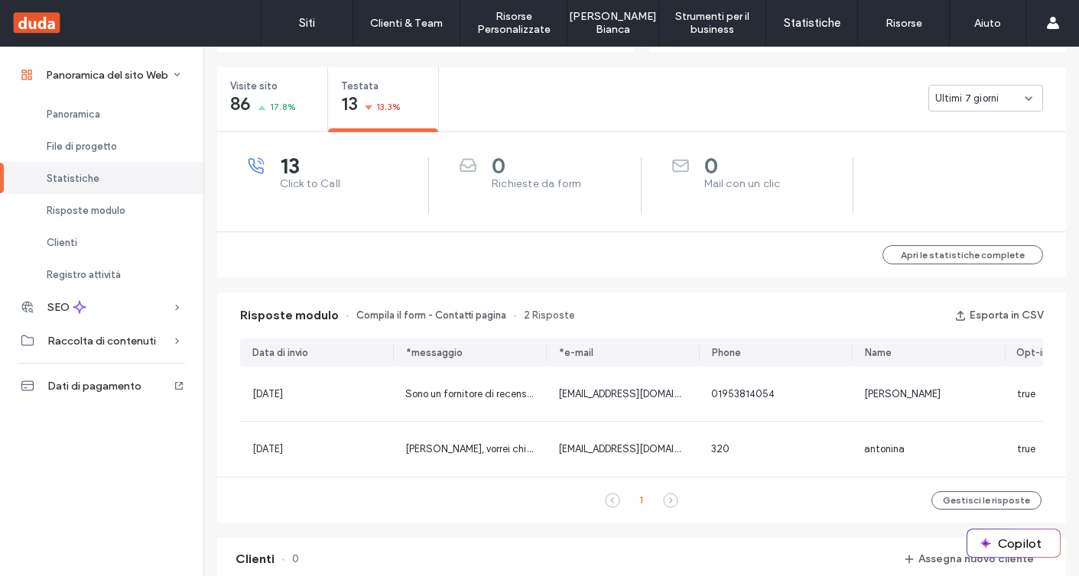
scroll to position [294, 0]
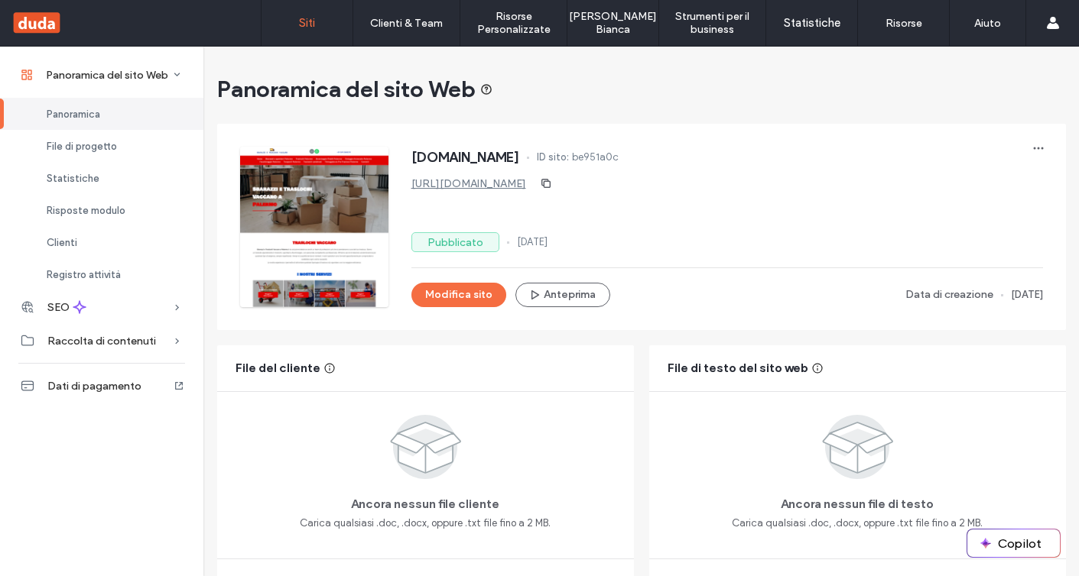
click at [303, 17] on label "Siti" at bounding box center [307, 23] width 16 height 14
